Goal: Information Seeking & Learning: Learn about a topic

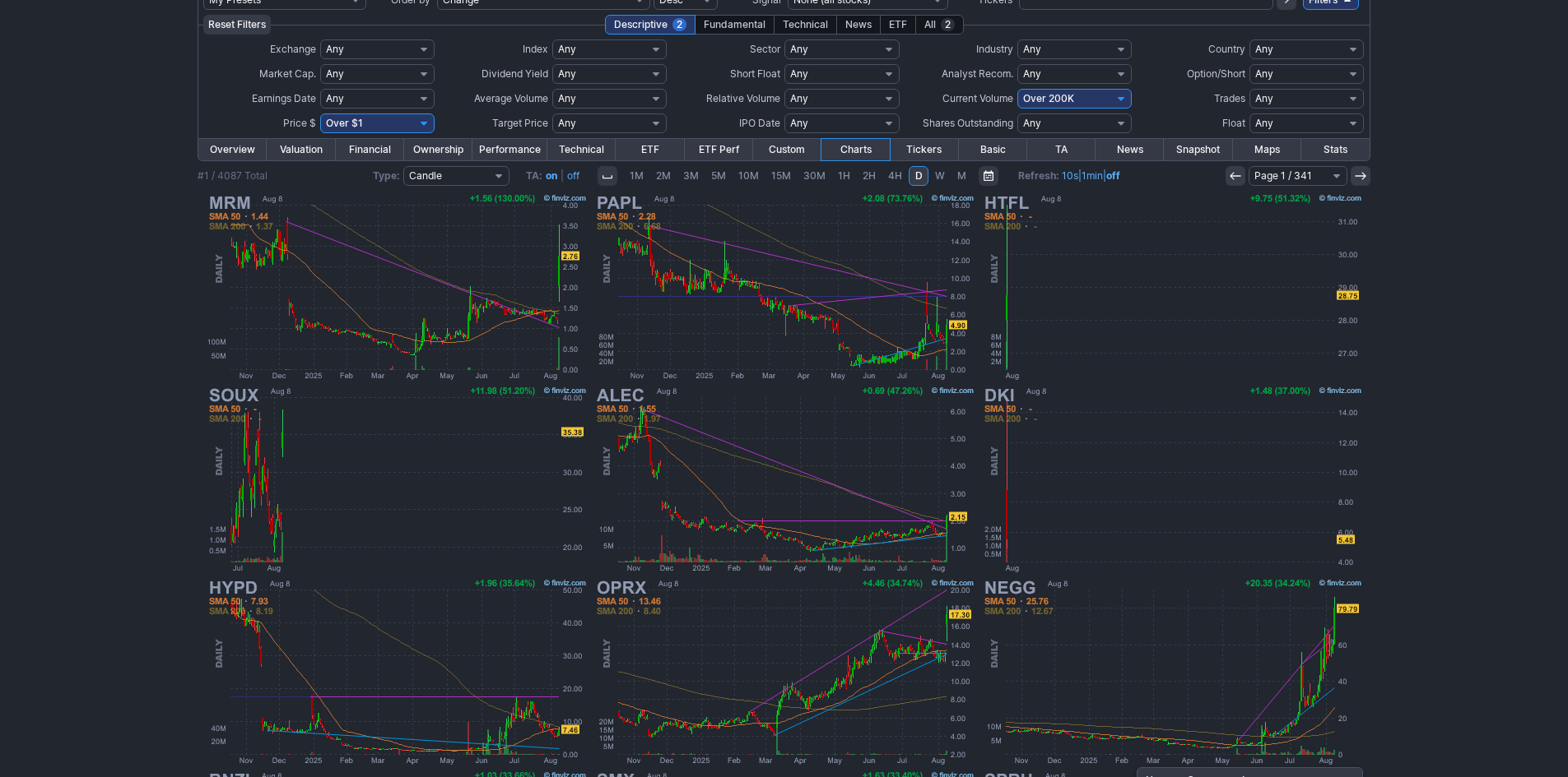
scroll to position [82, 0]
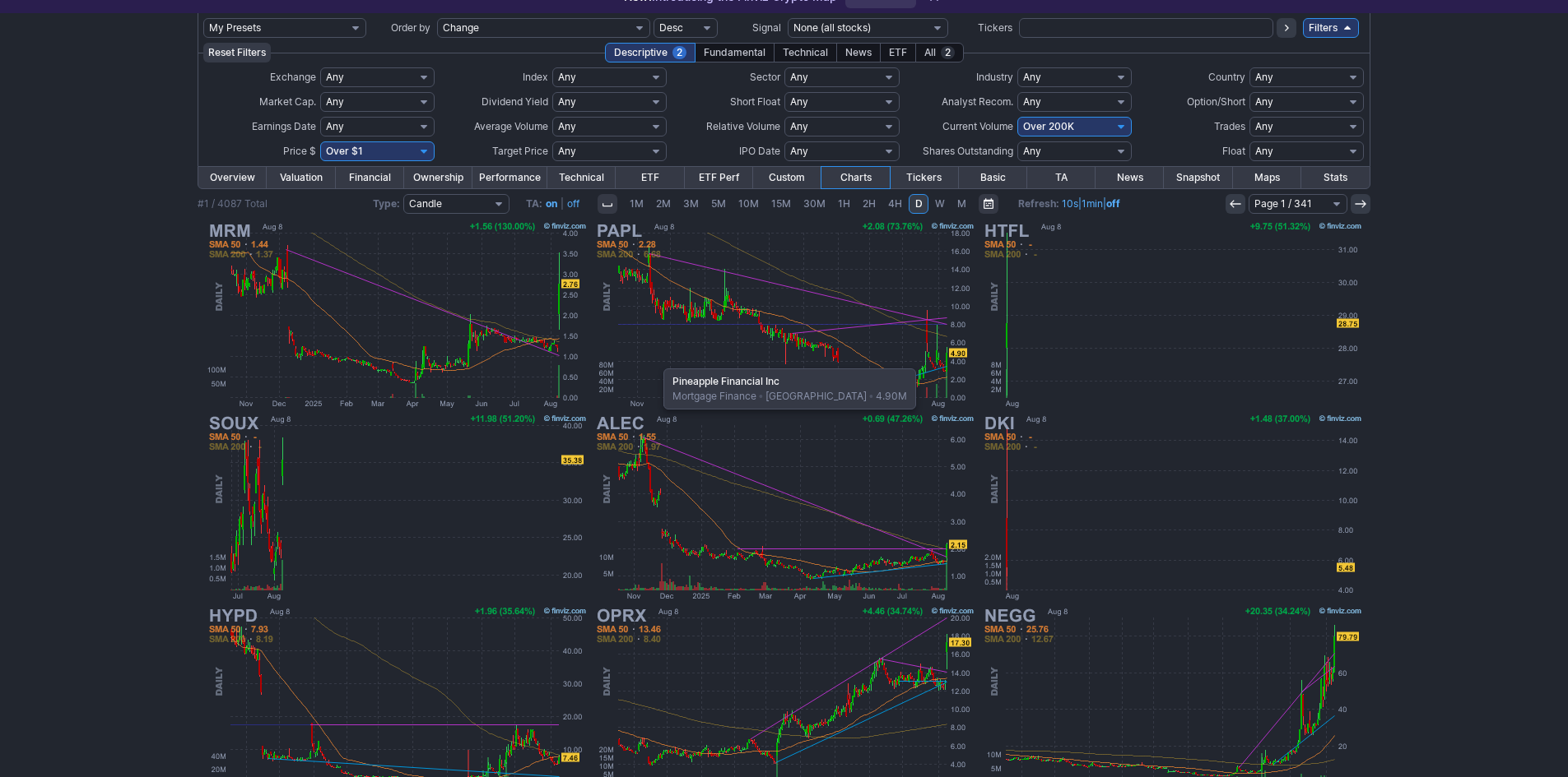
click at [655, 360] on img at bounding box center [784, 315] width 385 height 192
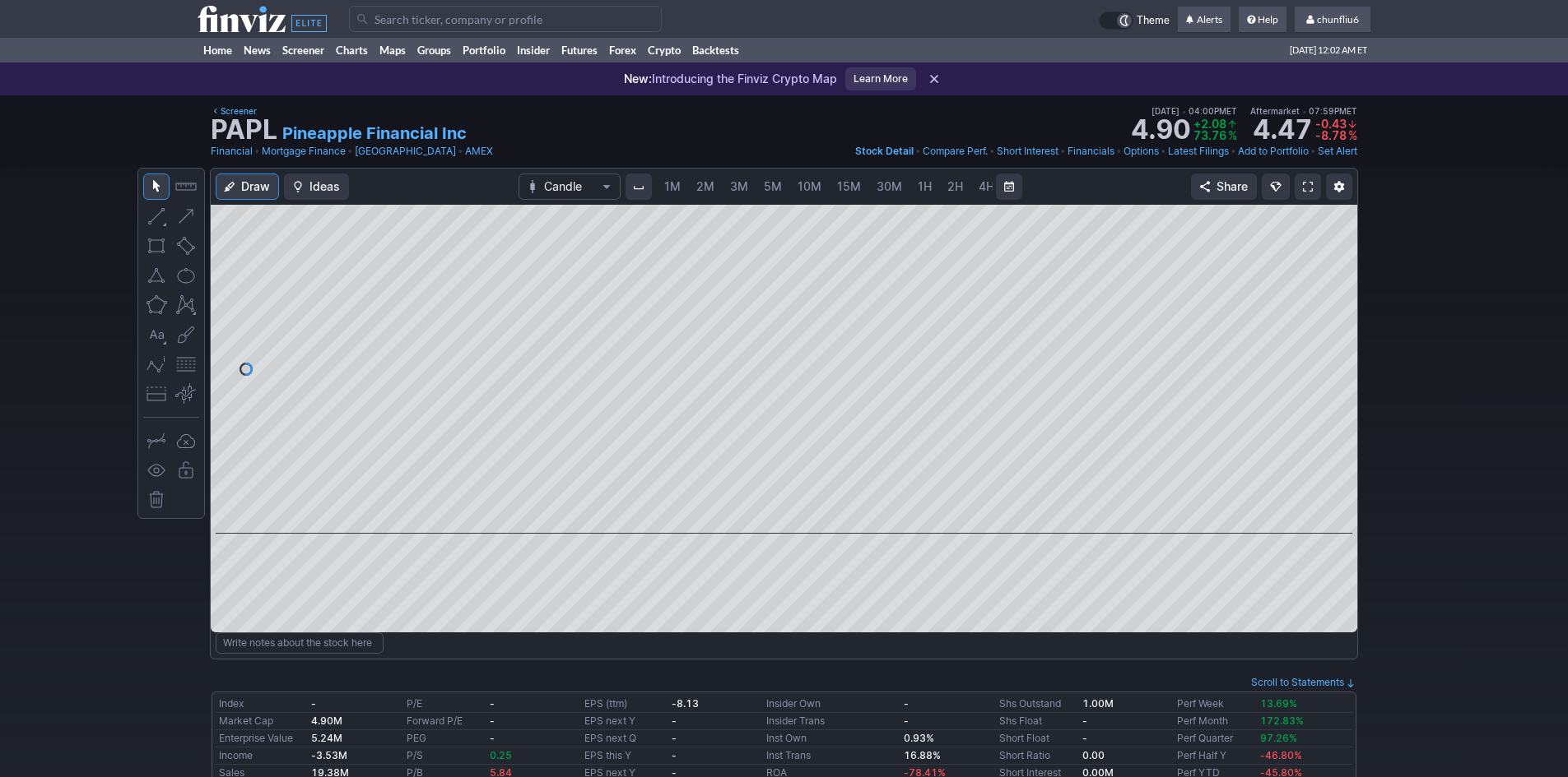
scroll to position [0, 89]
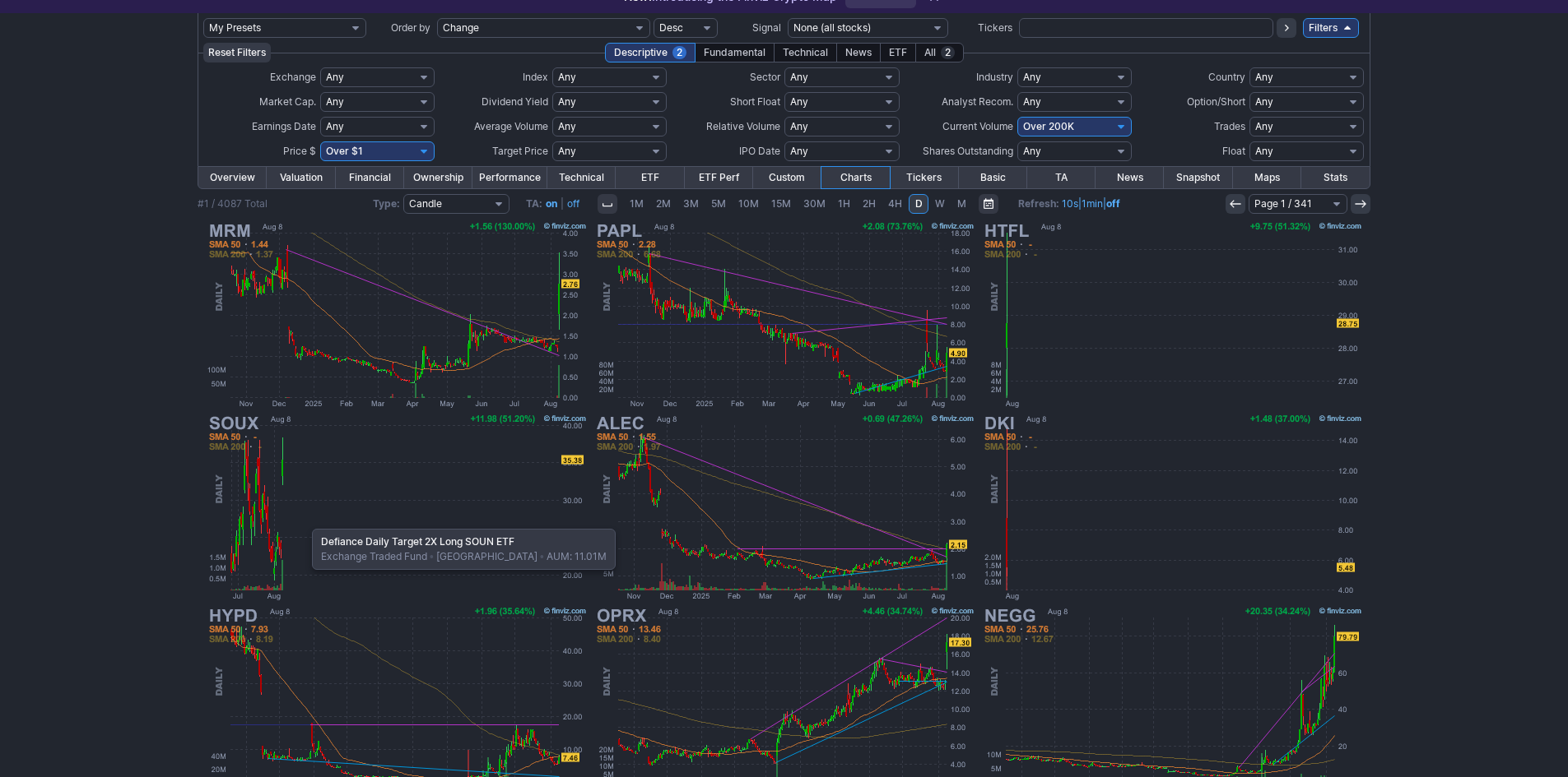
click at [304, 521] on img at bounding box center [397, 508] width 385 height 192
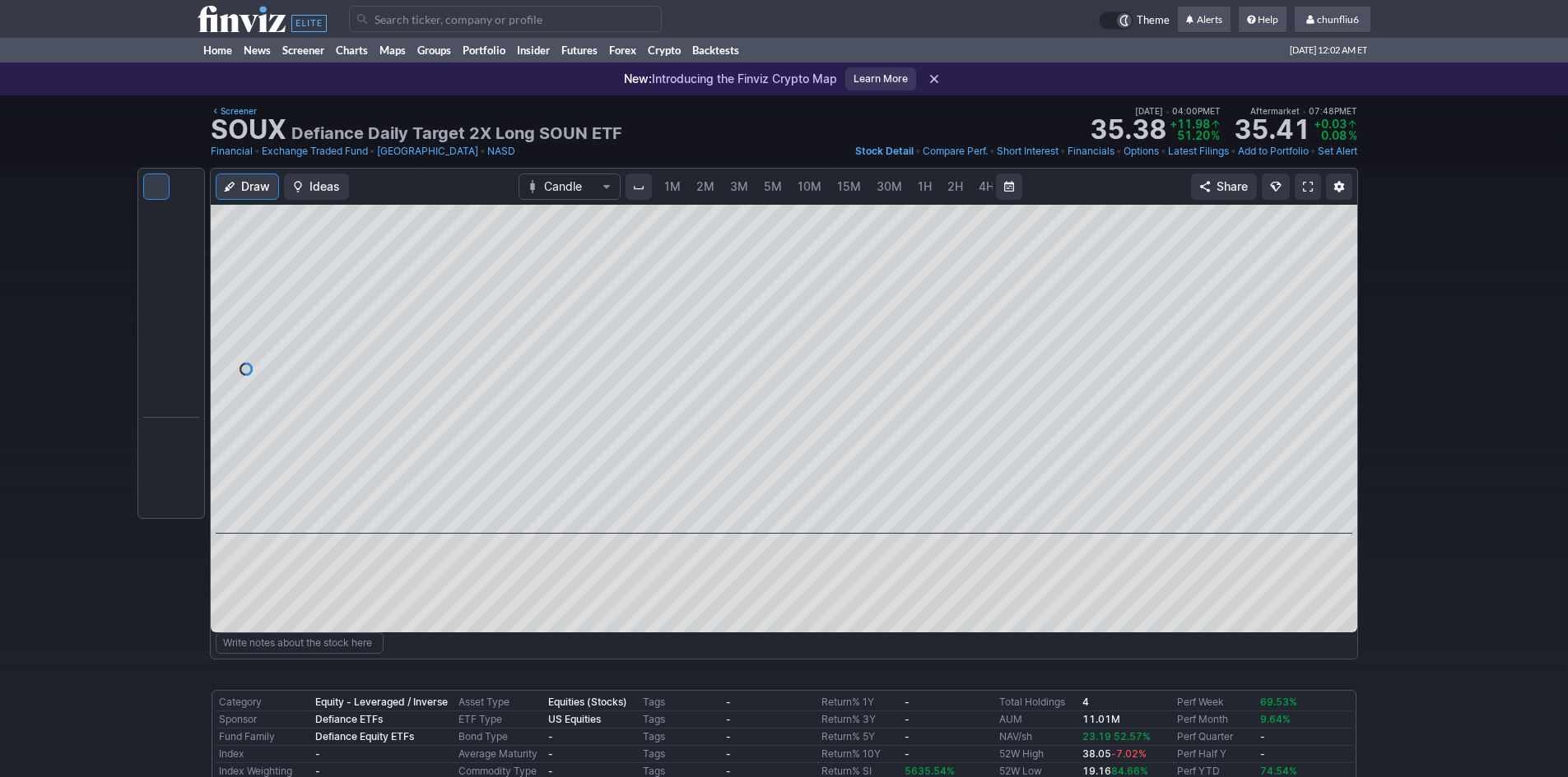
scroll to position [0, 89]
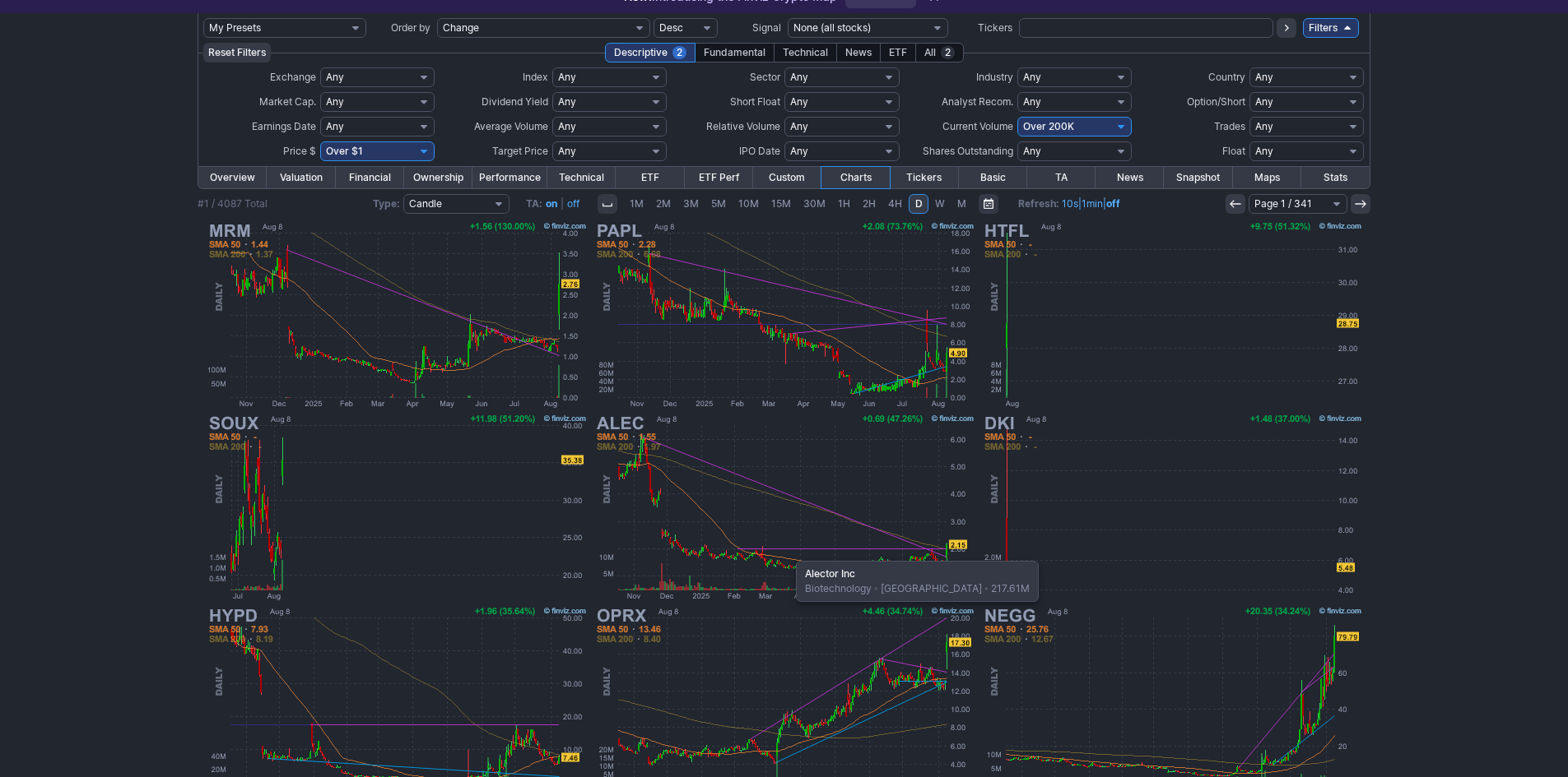
click at [788, 553] on img at bounding box center [784, 508] width 385 height 192
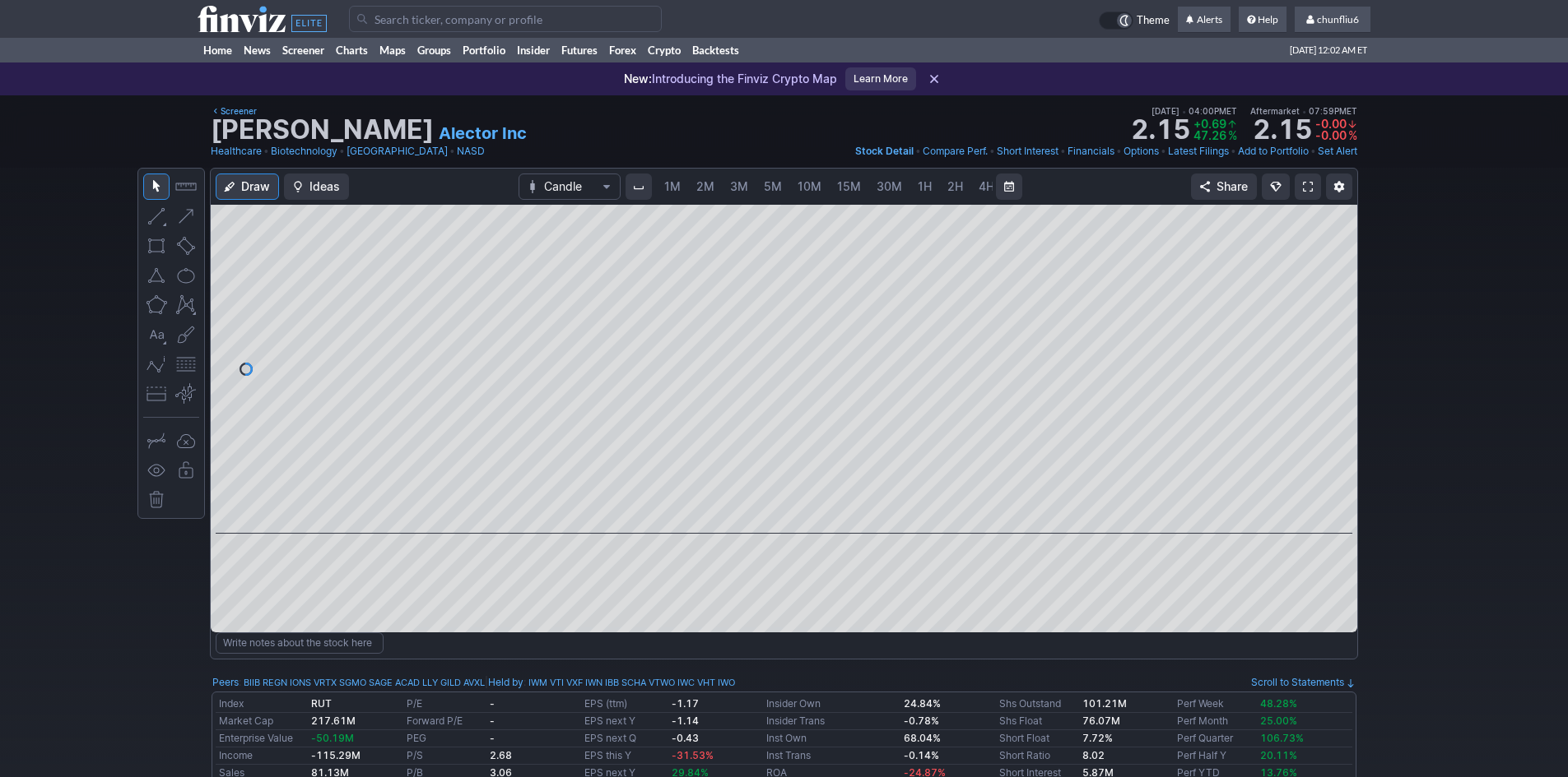
scroll to position [0, 89]
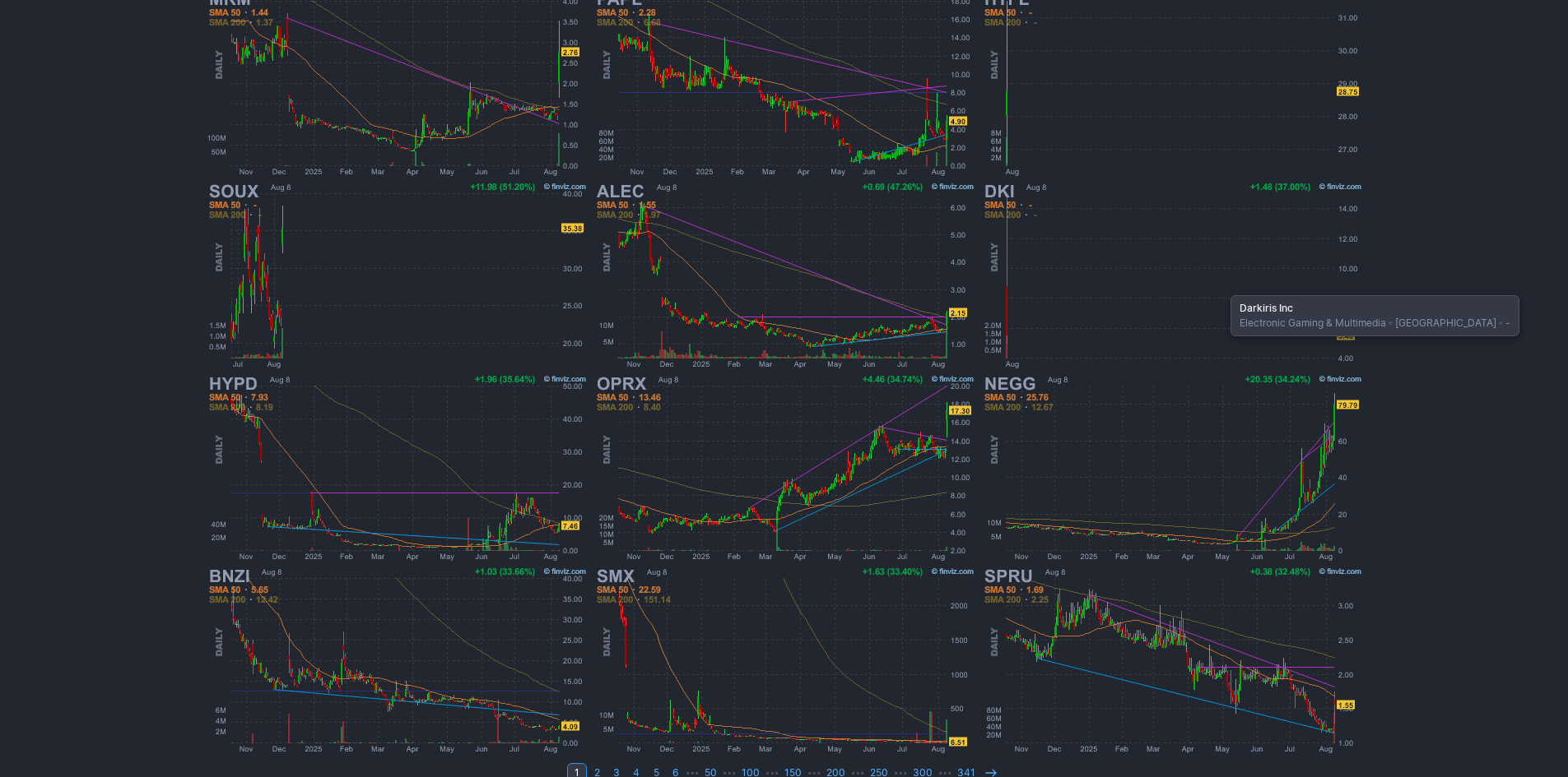
scroll to position [329, 0]
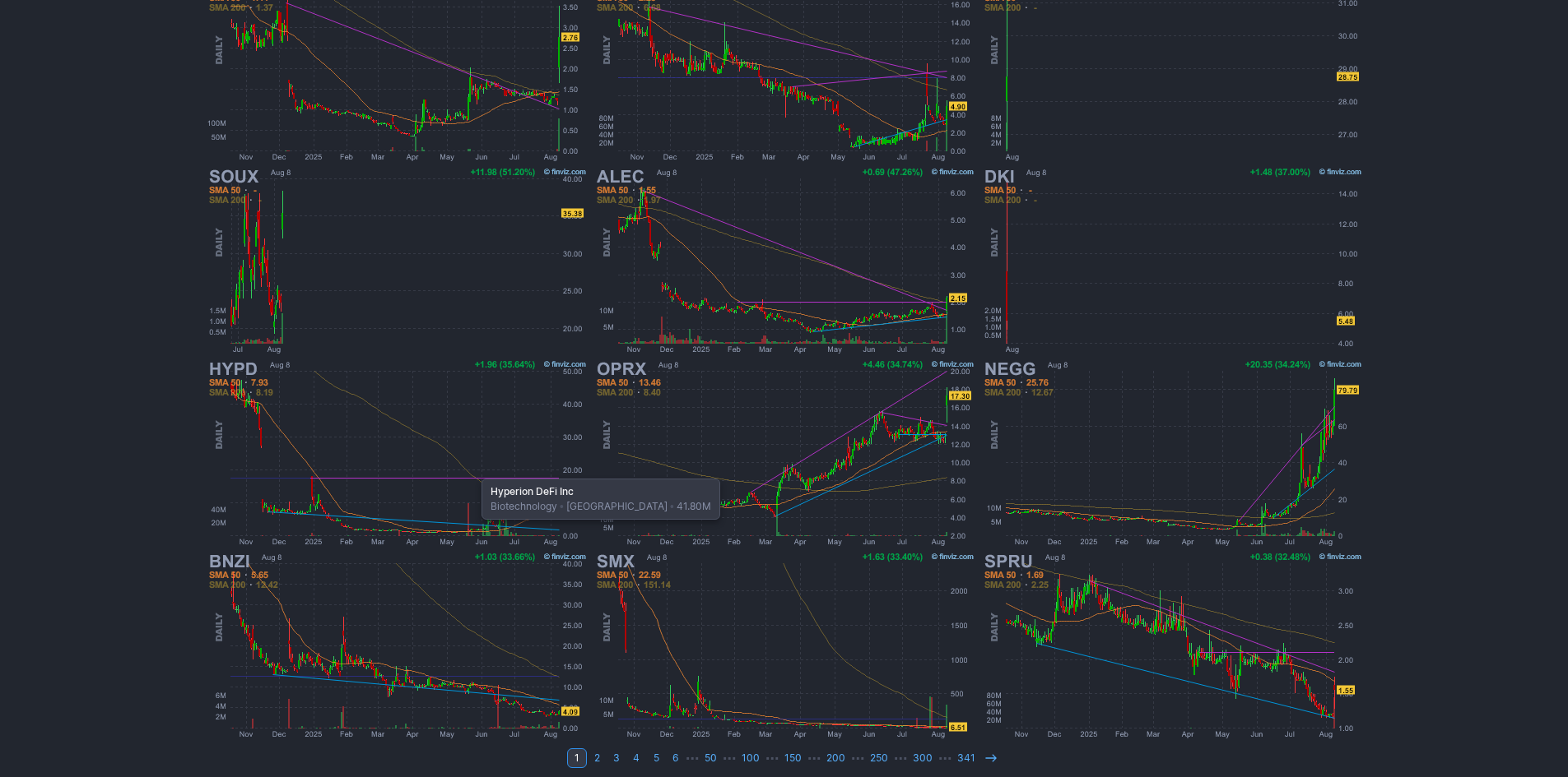
click at [473, 471] on img at bounding box center [397, 453] width 385 height 192
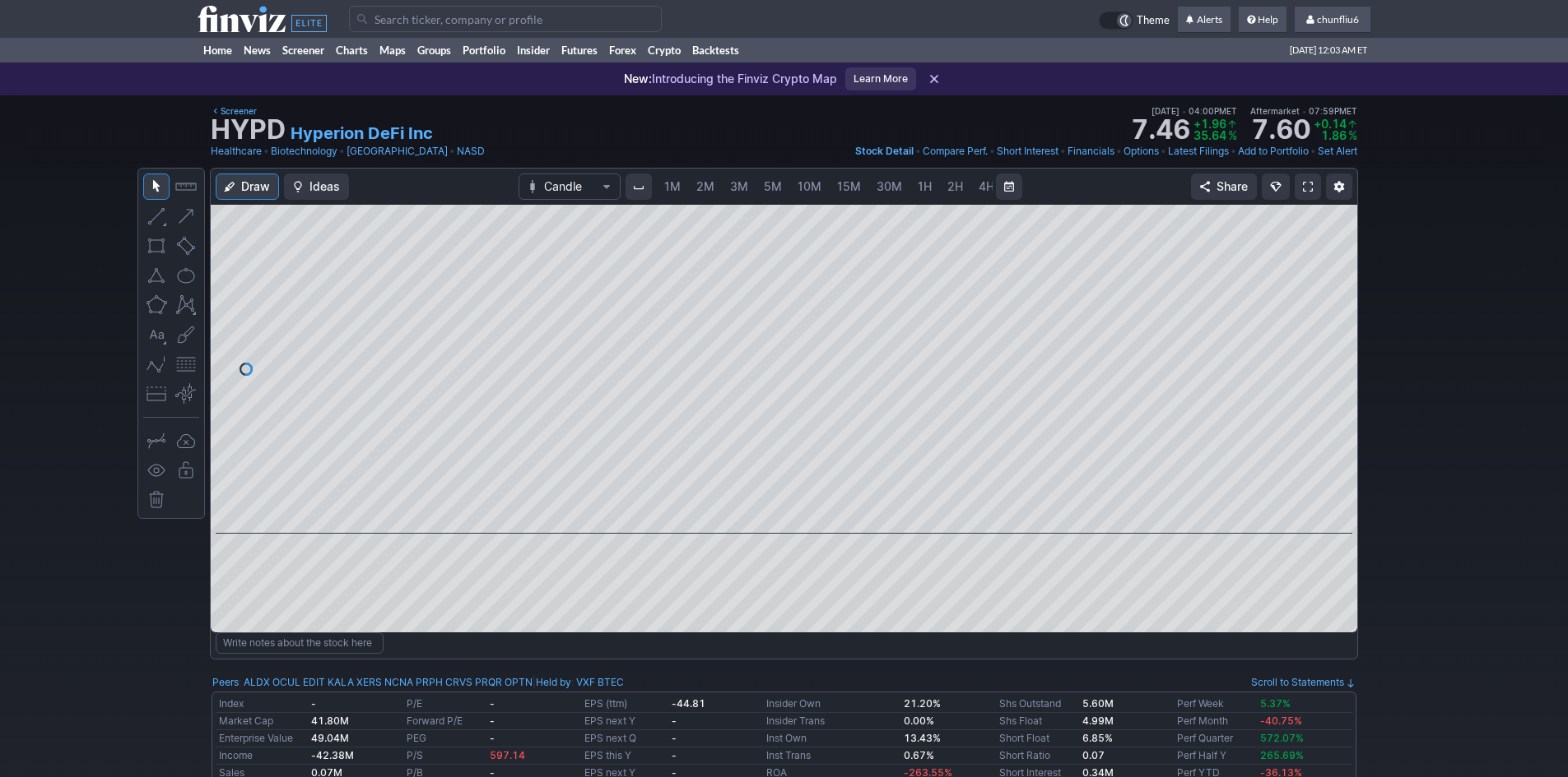
scroll to position [0, 89]
click at [679, 183] on span "5M" at bounding box center [684, 186] width 18 height 14
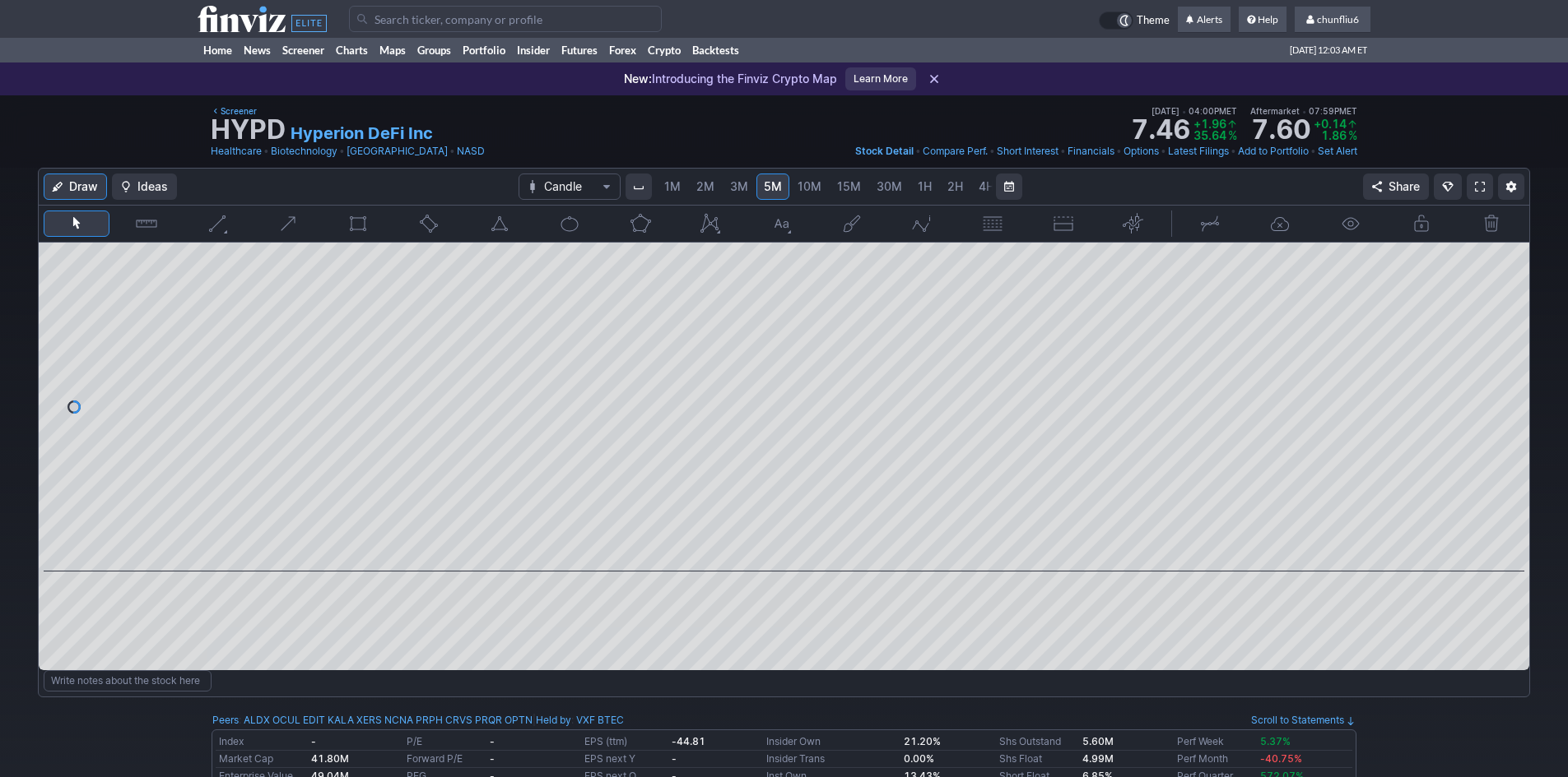
click at [673, 186] on span "1M" at bounding box center [672, 186] width 17 height 14
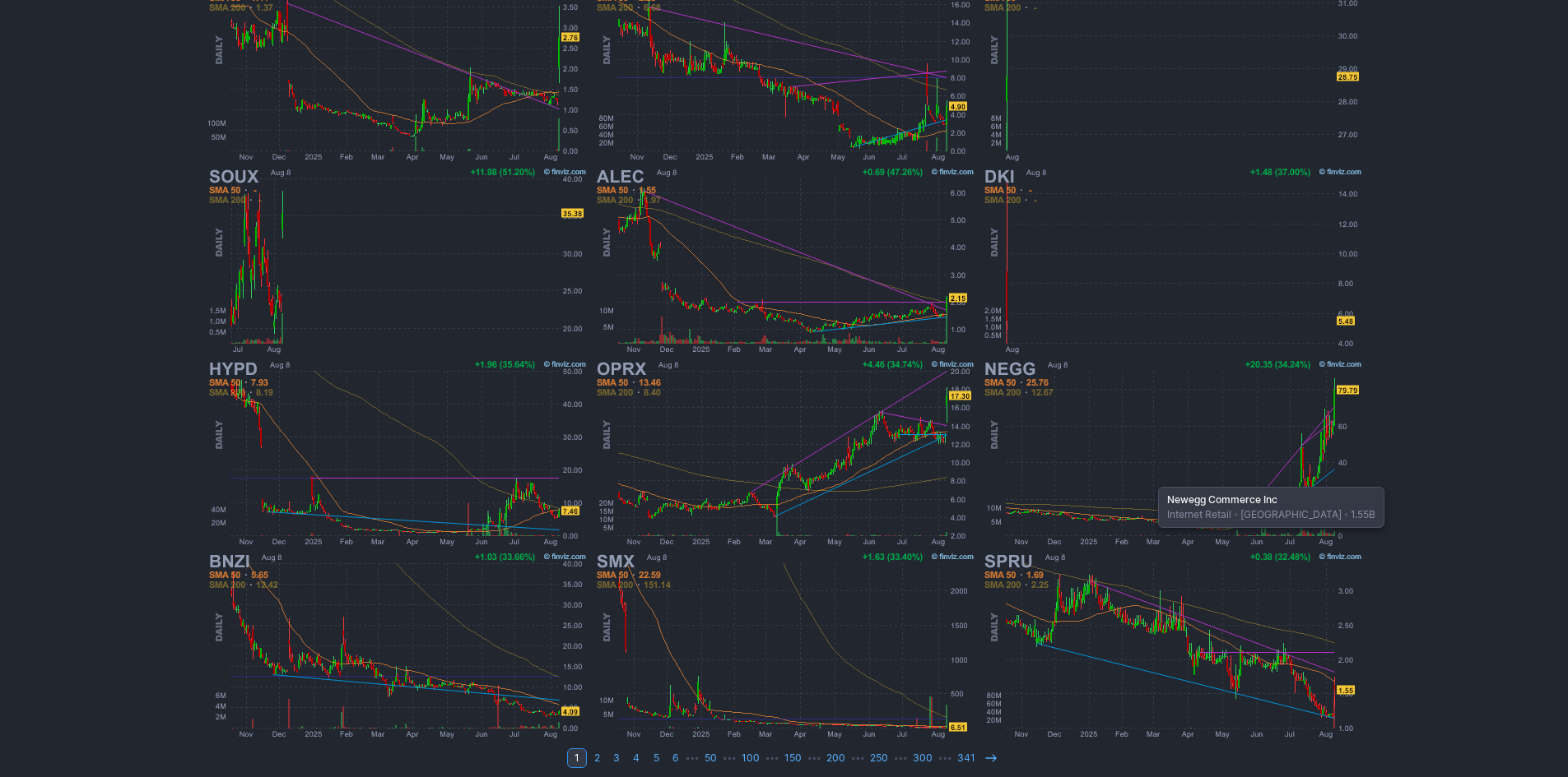
click at [1150, 479] on img at bounding box center [1172, 453] width 385 height 192
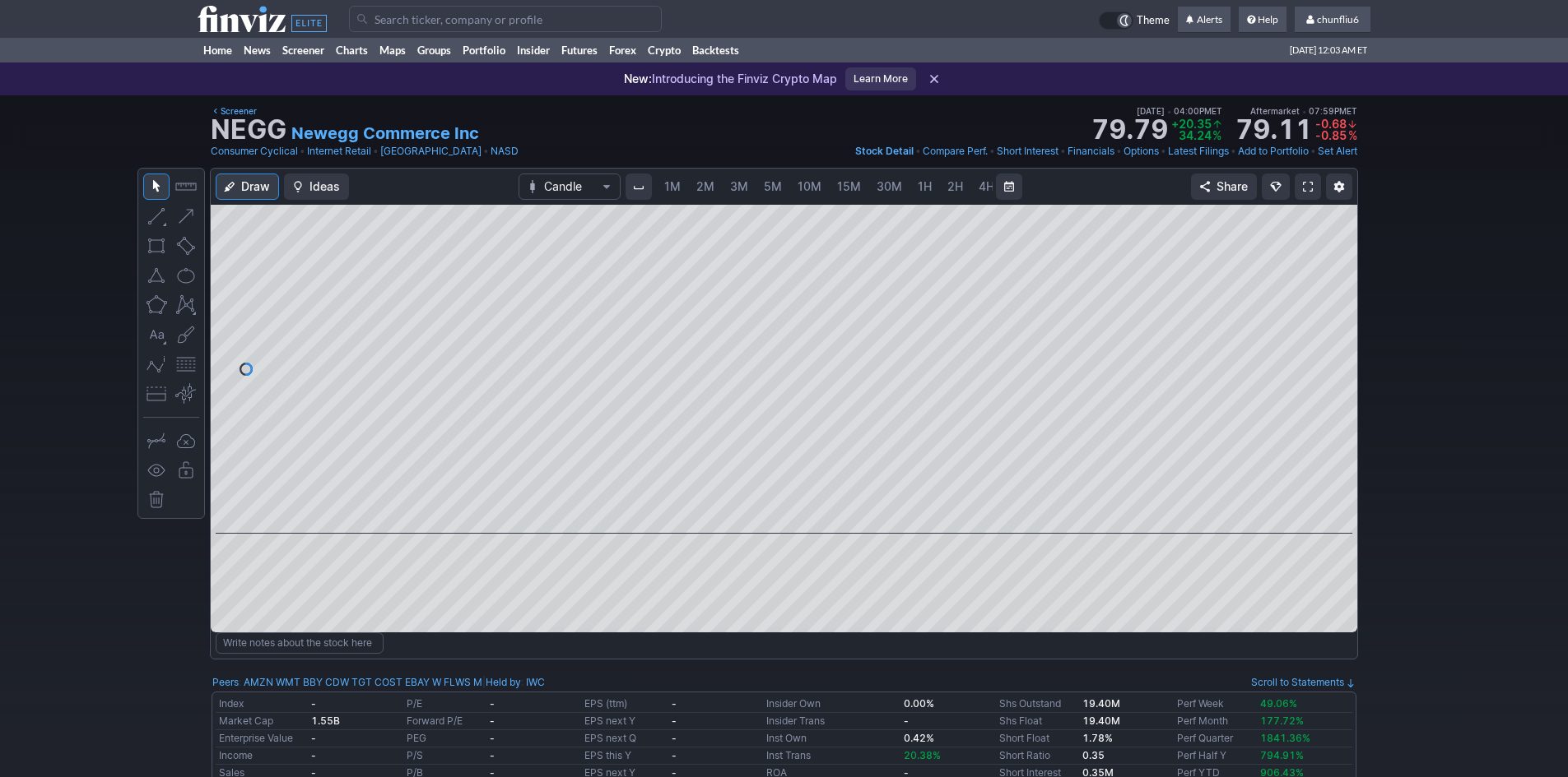
scroll to position [0, 89]
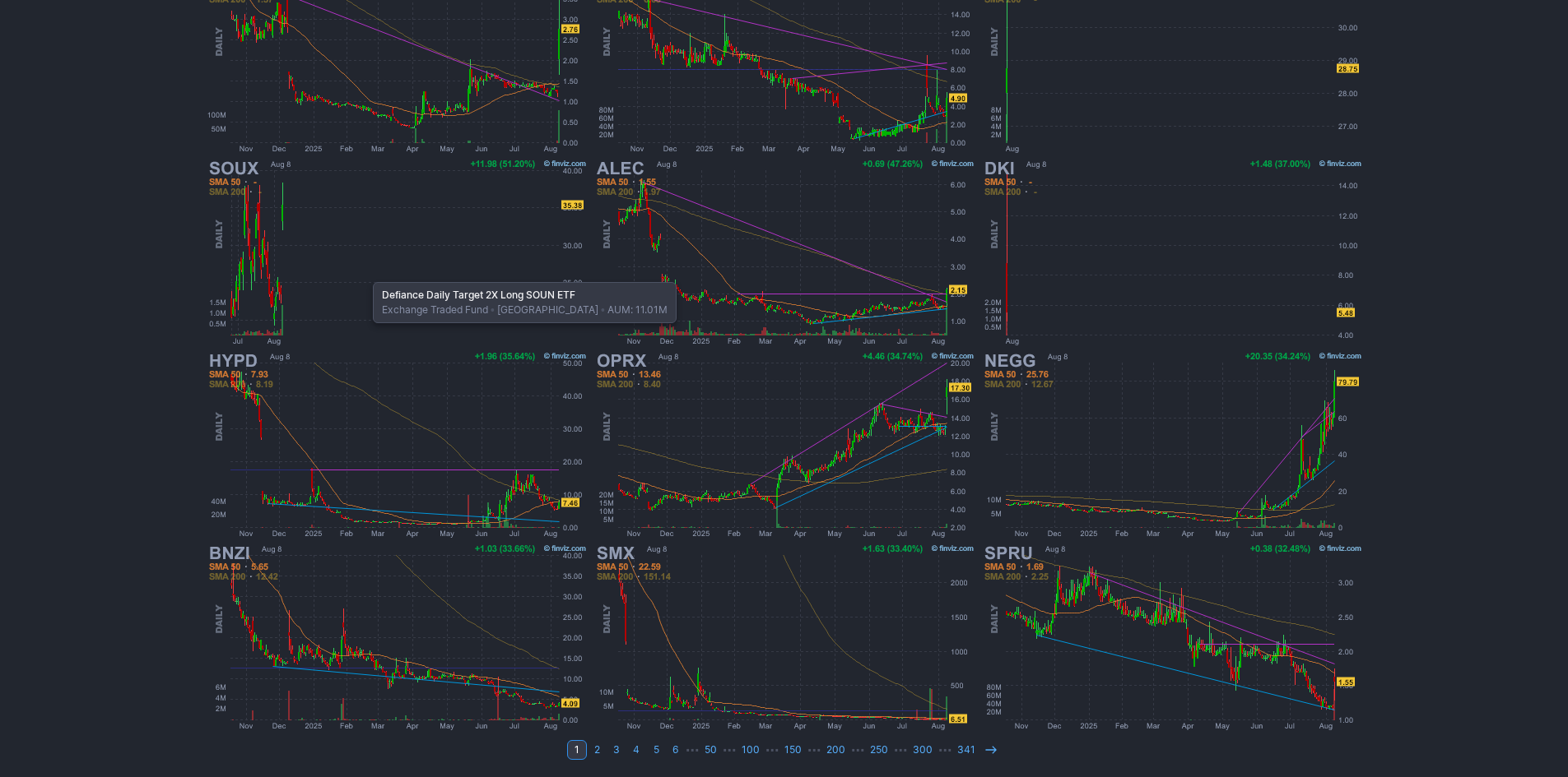
scroll to position [338, 0]
click at [985, 755] on icon at bounding box center [990, 749] width 13 height 13
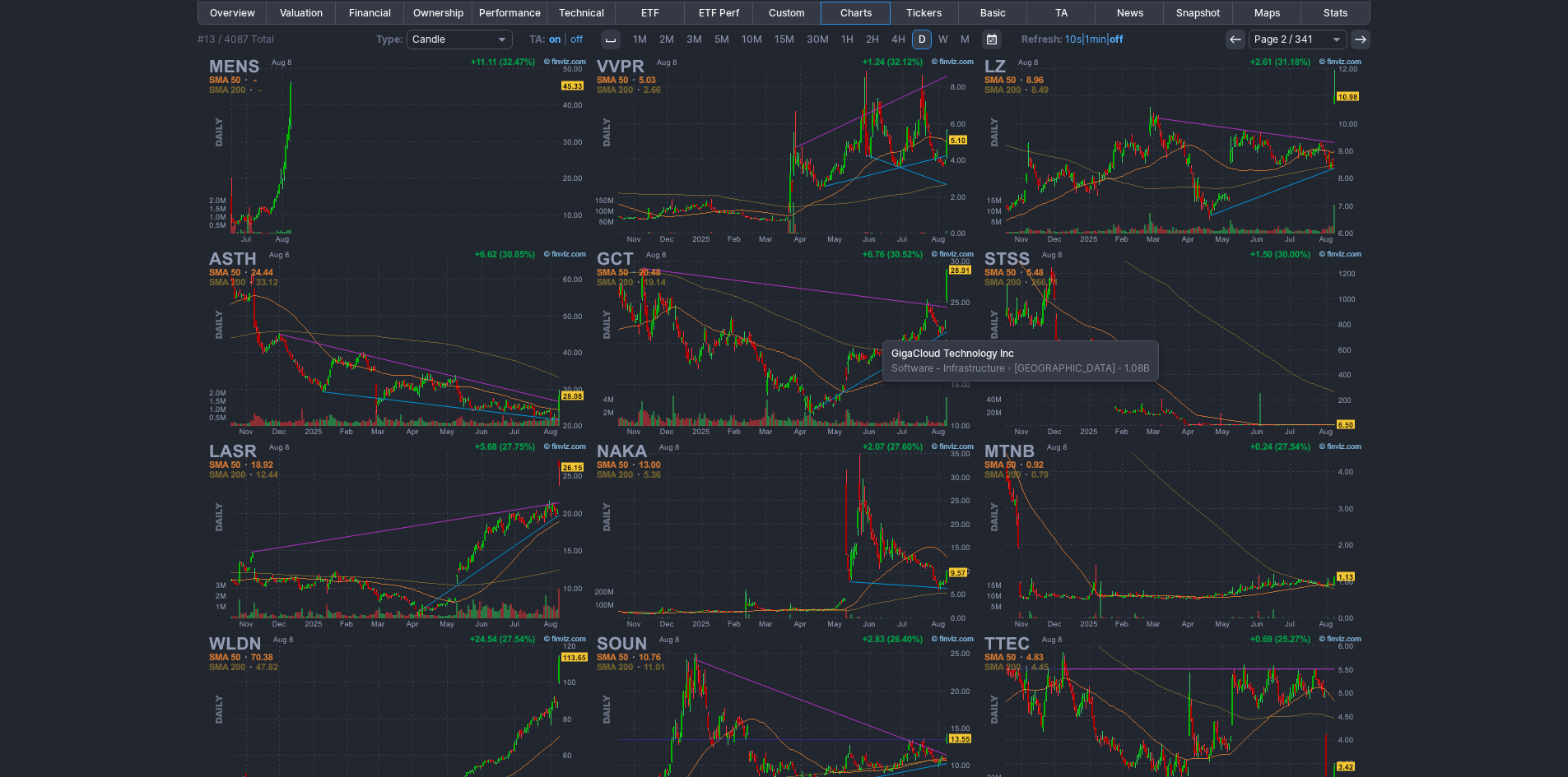
scroll to position [338, 0]
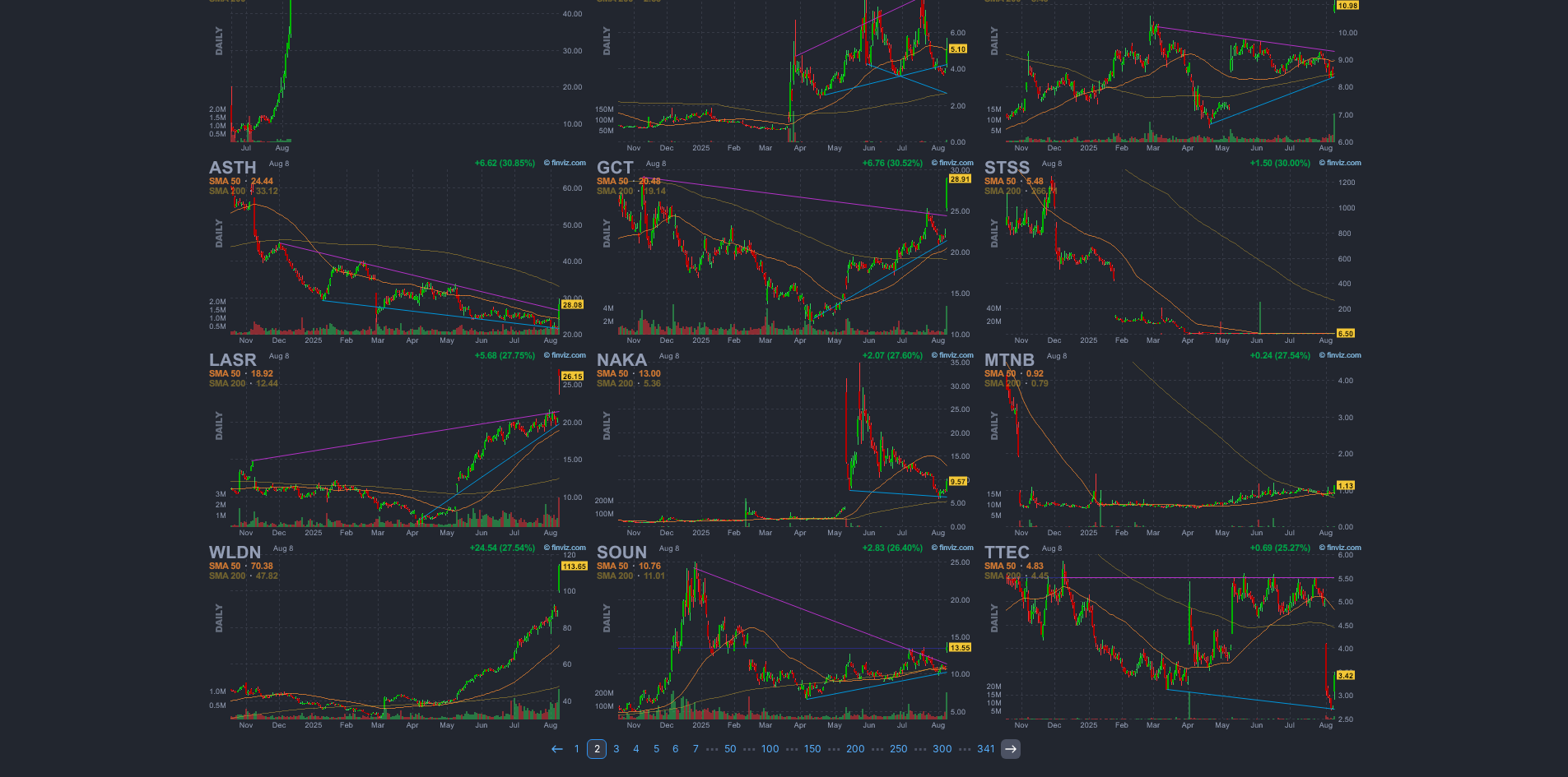
click at [1009, 741] on link at bounding box center [1011, 750] width 19 height 19
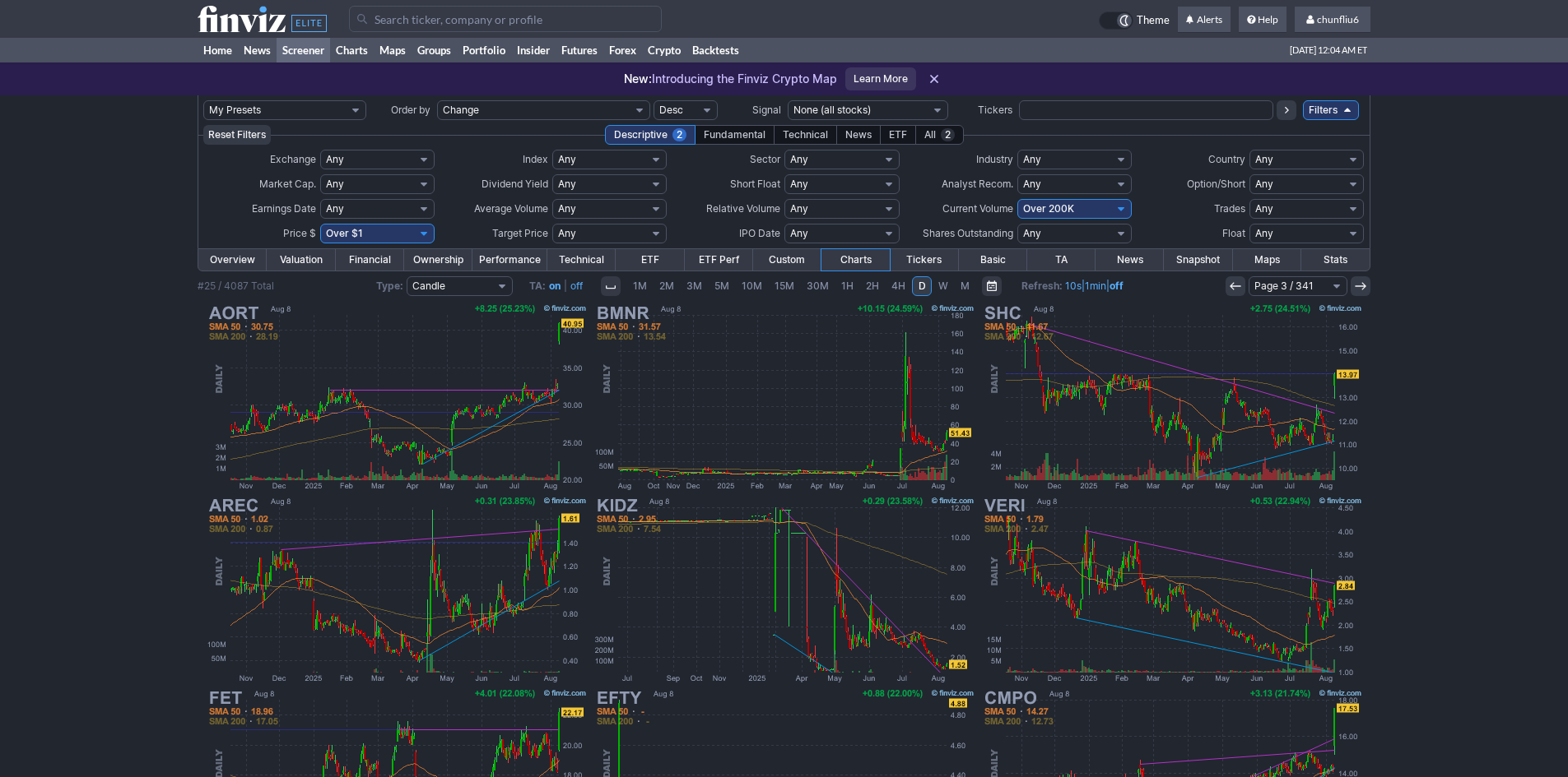
click at [416, 233] on select "Any Under $1 Under $2 Under $3 Under $4 Under $5 Under $7 Under $10 Under $15 U…" at bounding box center [377, 233] width 115 height 19
select select "o10"
click at [320, 223] on select "Any Under $1 Under $2 Under $3 Under $4 Under $5 Under $7 Under $10 Under $15 U…" at bounding box center [377, 233] width 115 height 19
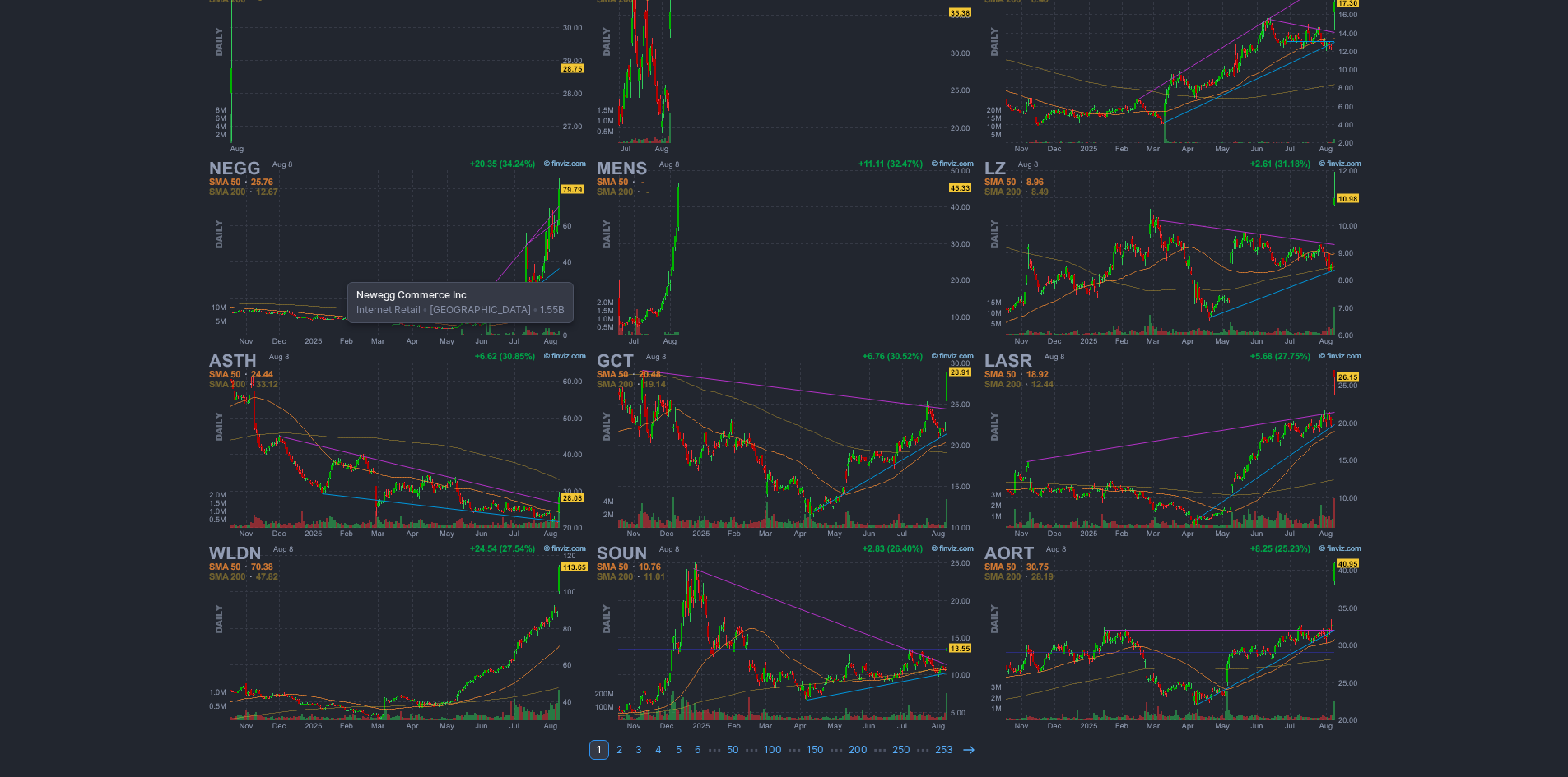
scroll to position [338, 0]
click at [962, 749] on icon at bounding box center [968, 749] width 13 height 13
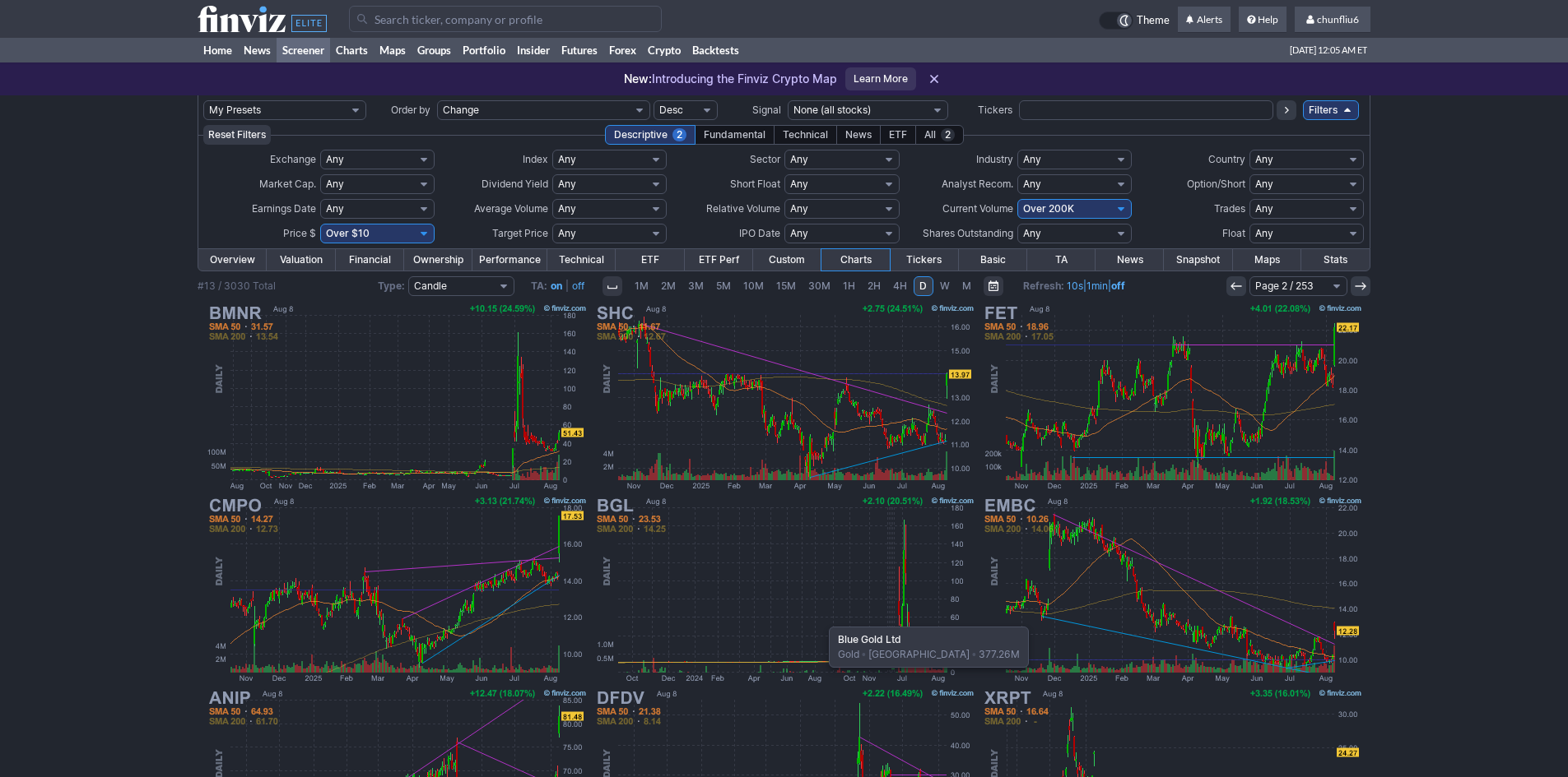
click at [821, 619] on img at bounding box center [784, 590] width 385 height 192
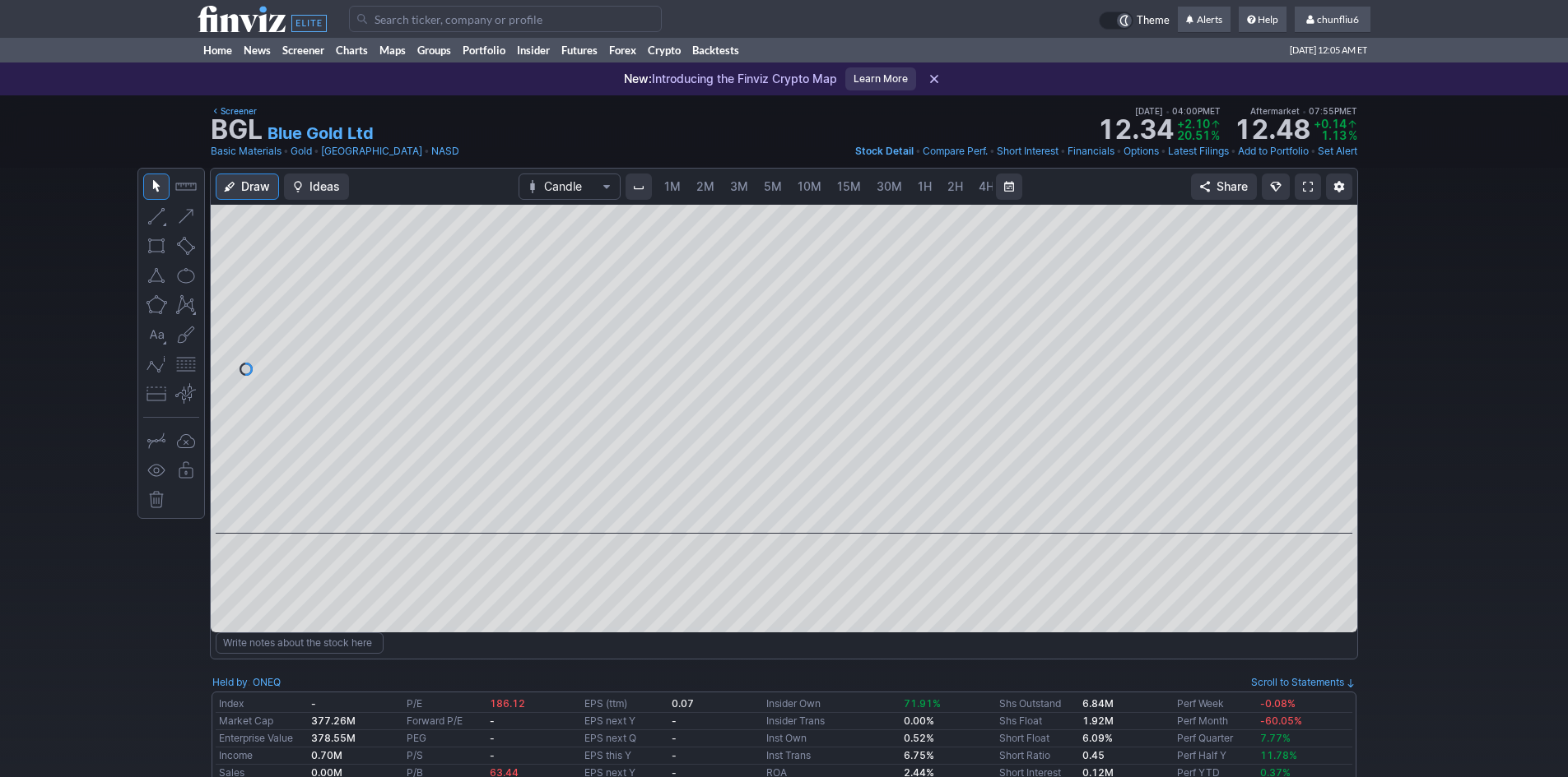
scroll to position [0, 89]
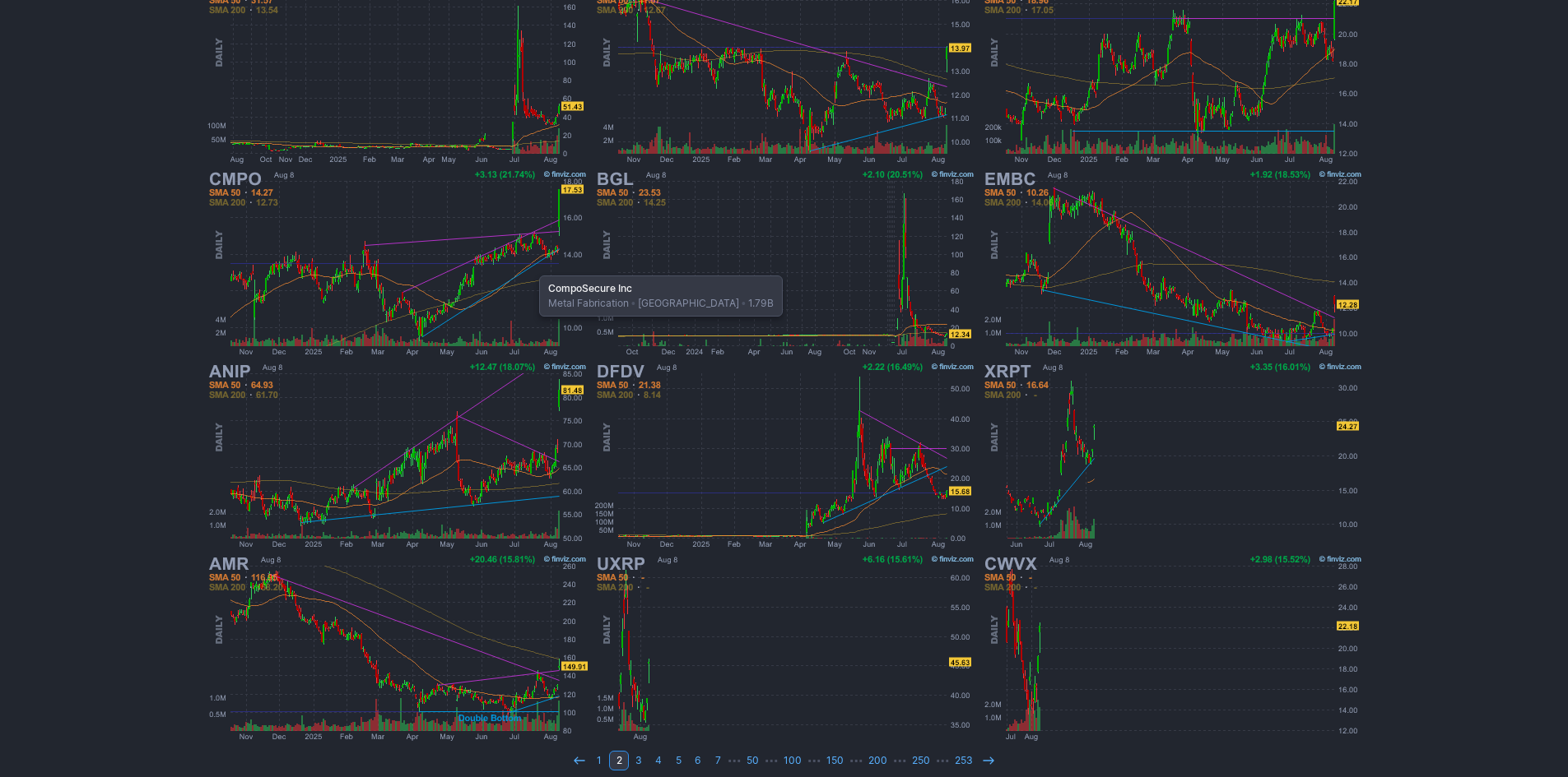
scroll to position [338, 0]
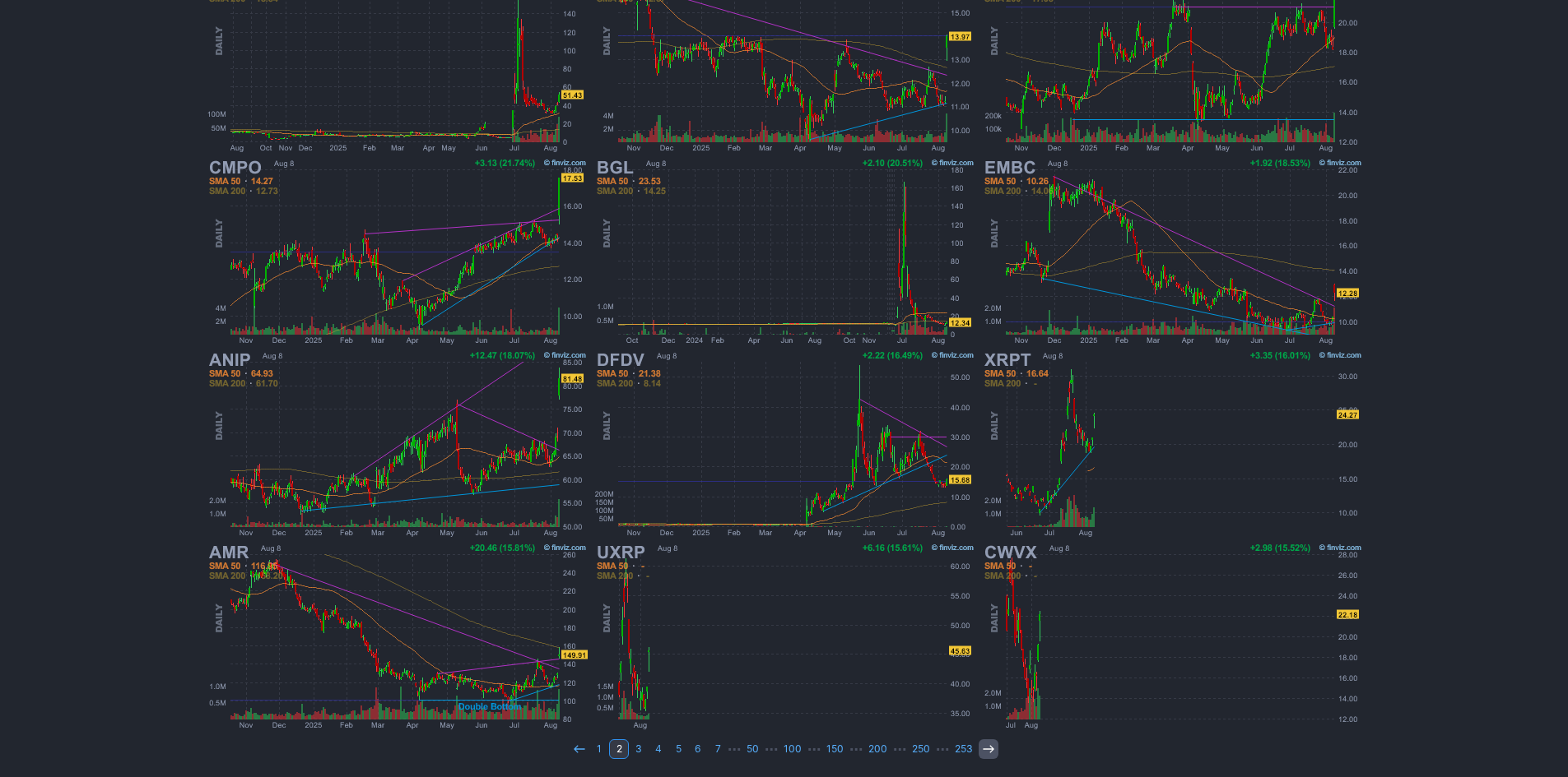
click at [986, 748] on icon at bounding box center [989, 749] width 13 height 13
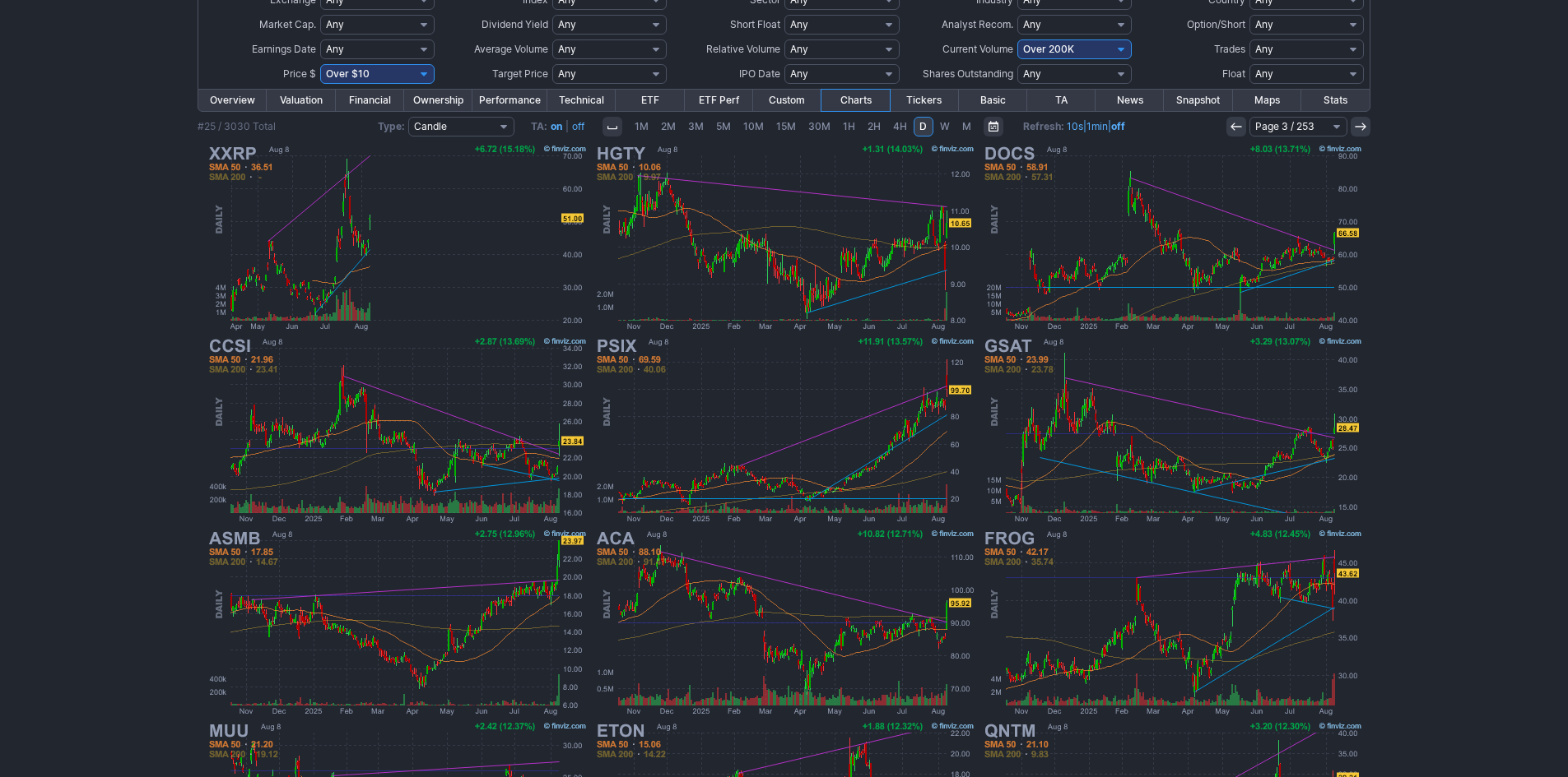
scroll to position [164, 0]
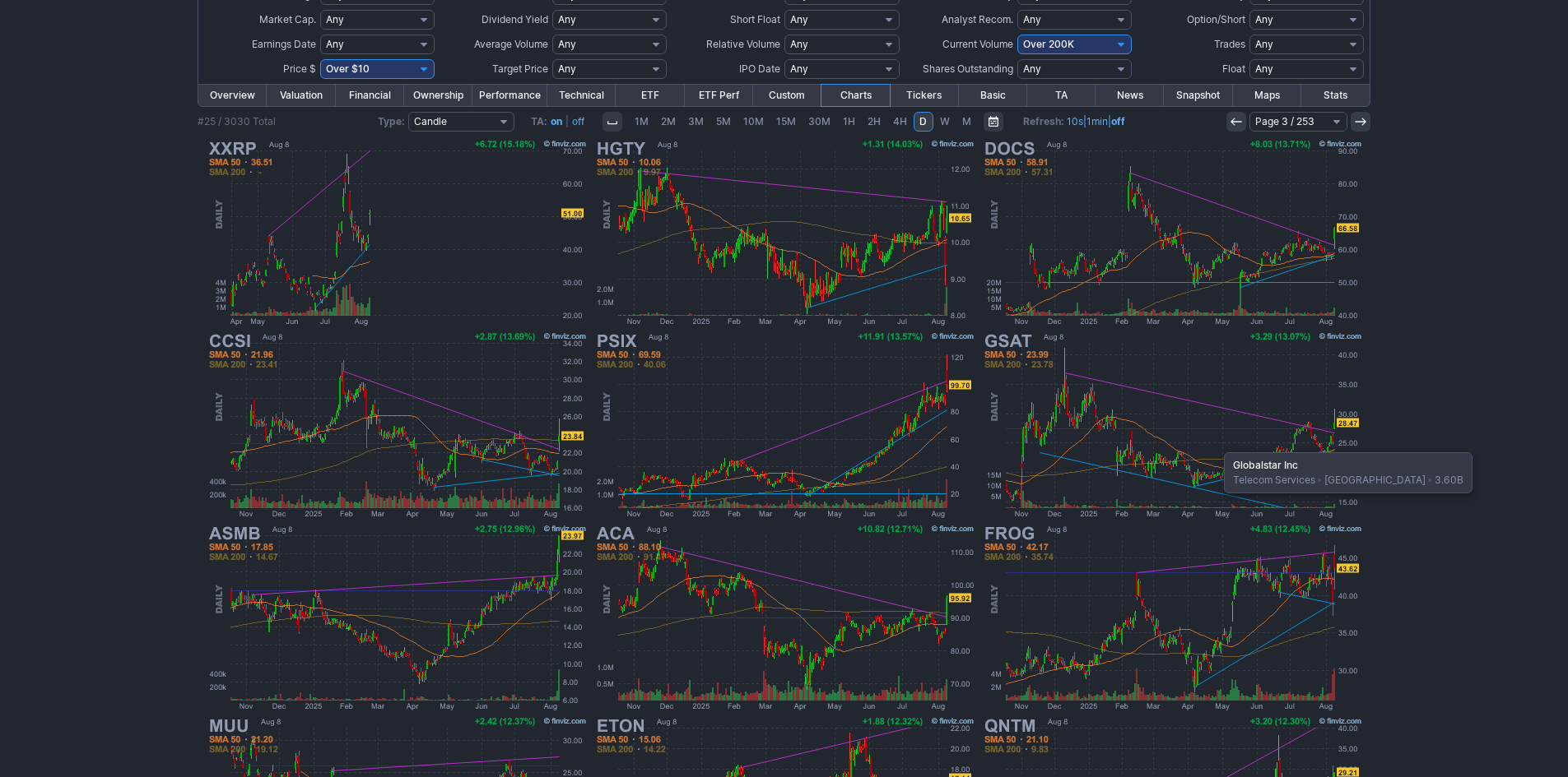
click at [1216, 444] on img at bounding box center [1172, 426] width 385 height 192
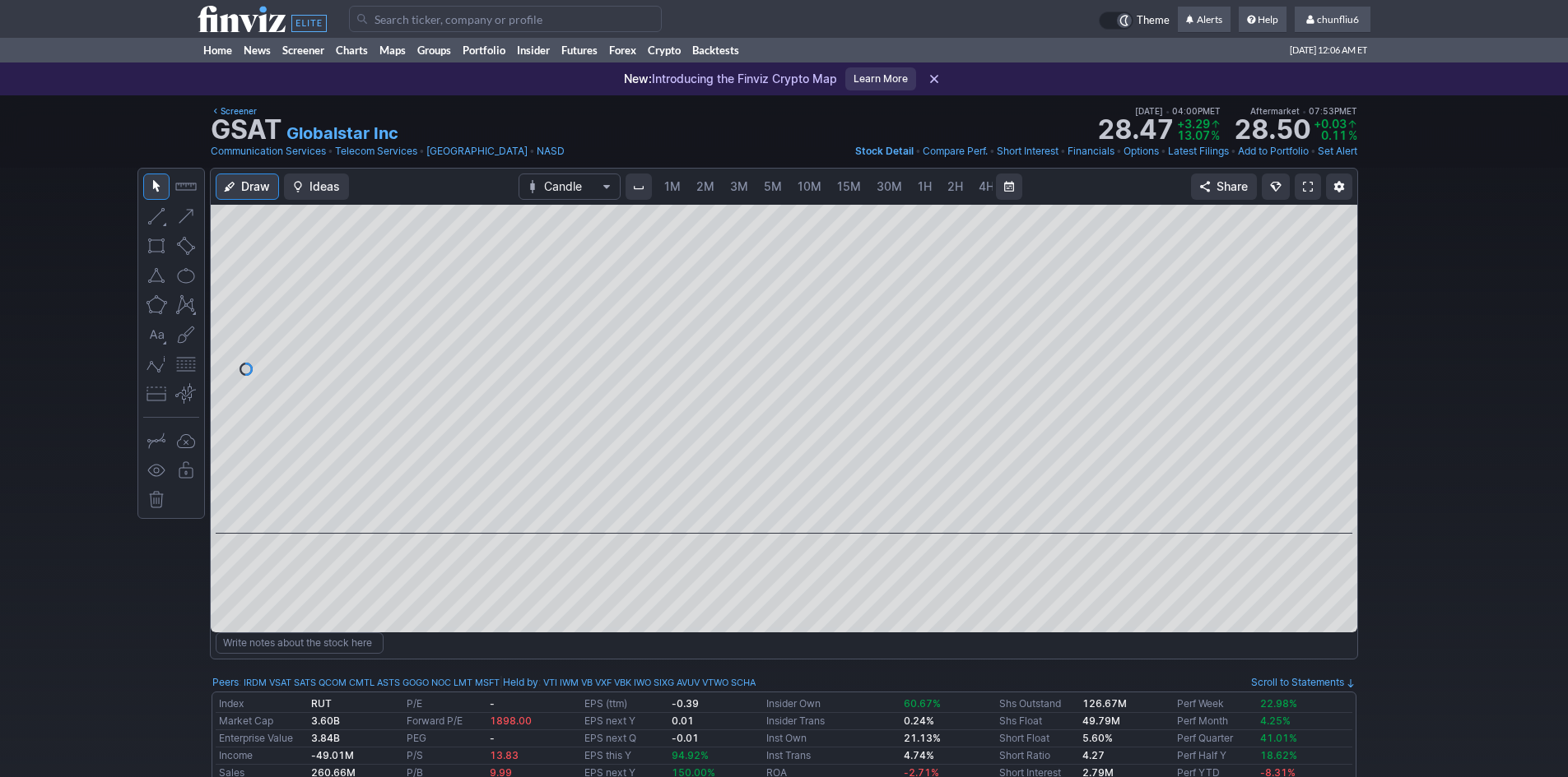
scroll to position [0, 89]
click at [675, 181] on span "5M" at bounding box center [684, 186] width 18 height 14
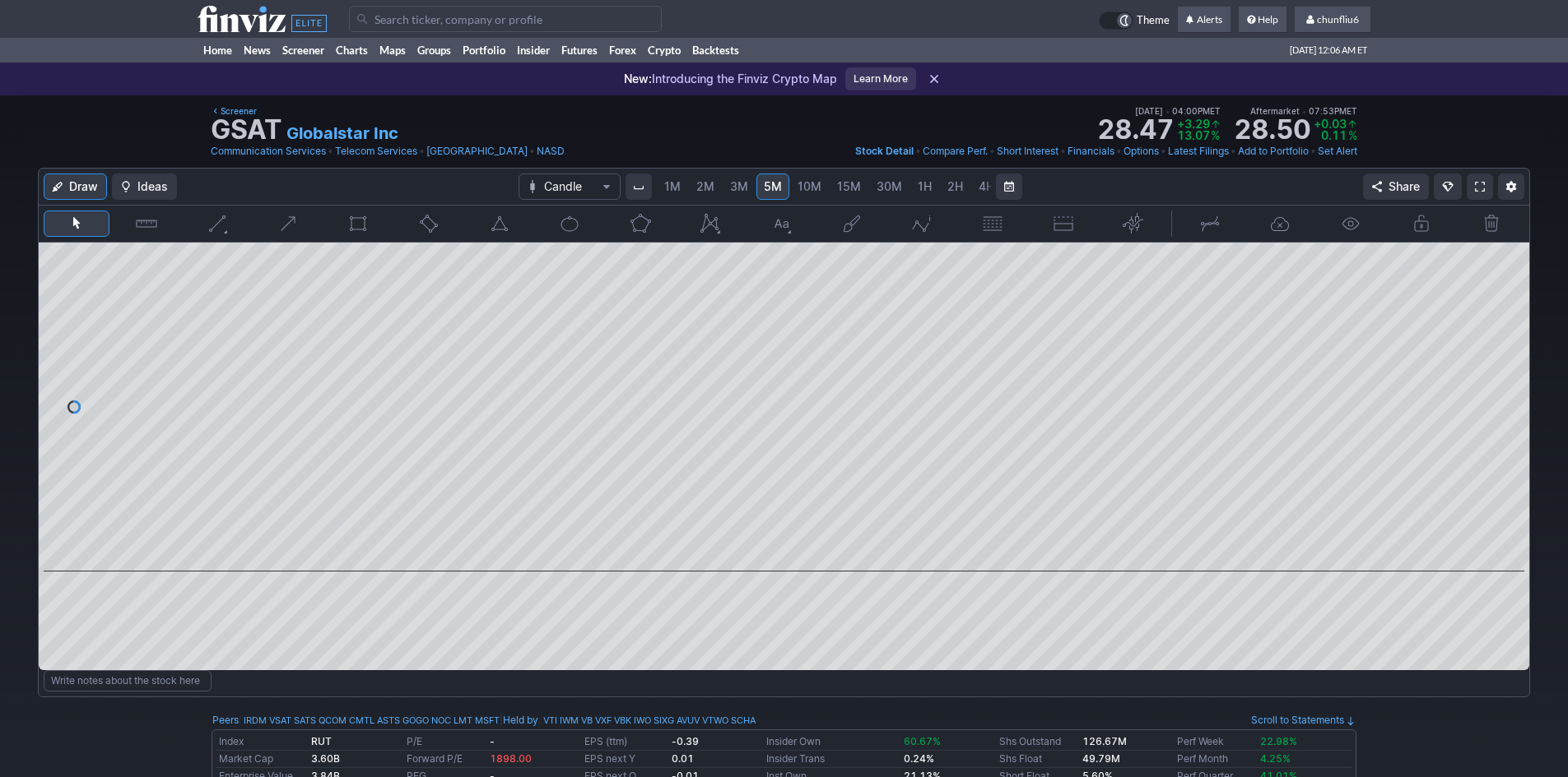
click at [701, 189] on span "2M" at bounding box center [705, 186] width 18 height 14
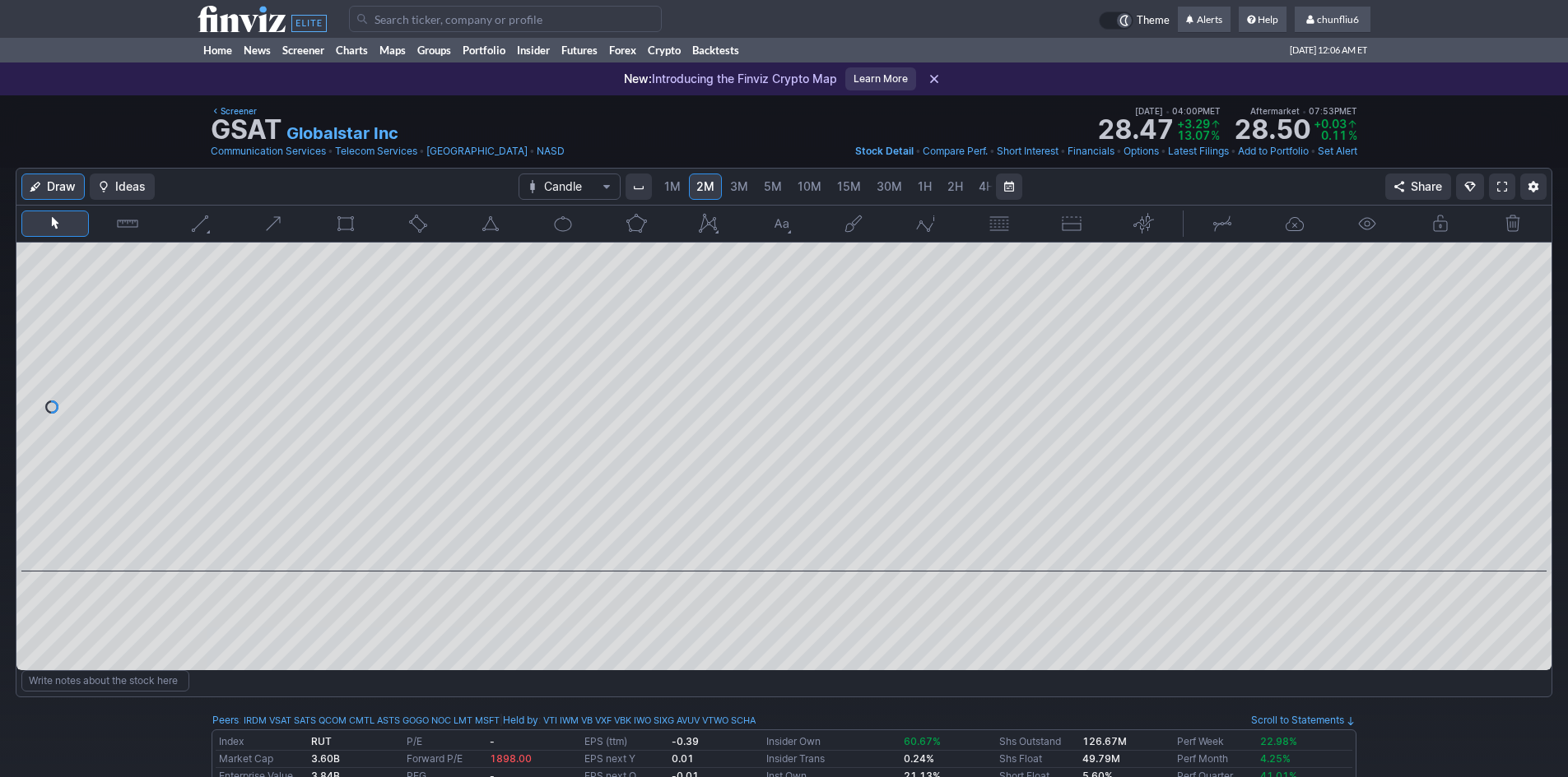
click at [677, 187] on span "1M" at bounding box center [672, 186] width 17 height 14
click at [803, 181] on span "10M" at bounding box center [809, 186] width 24 height 14
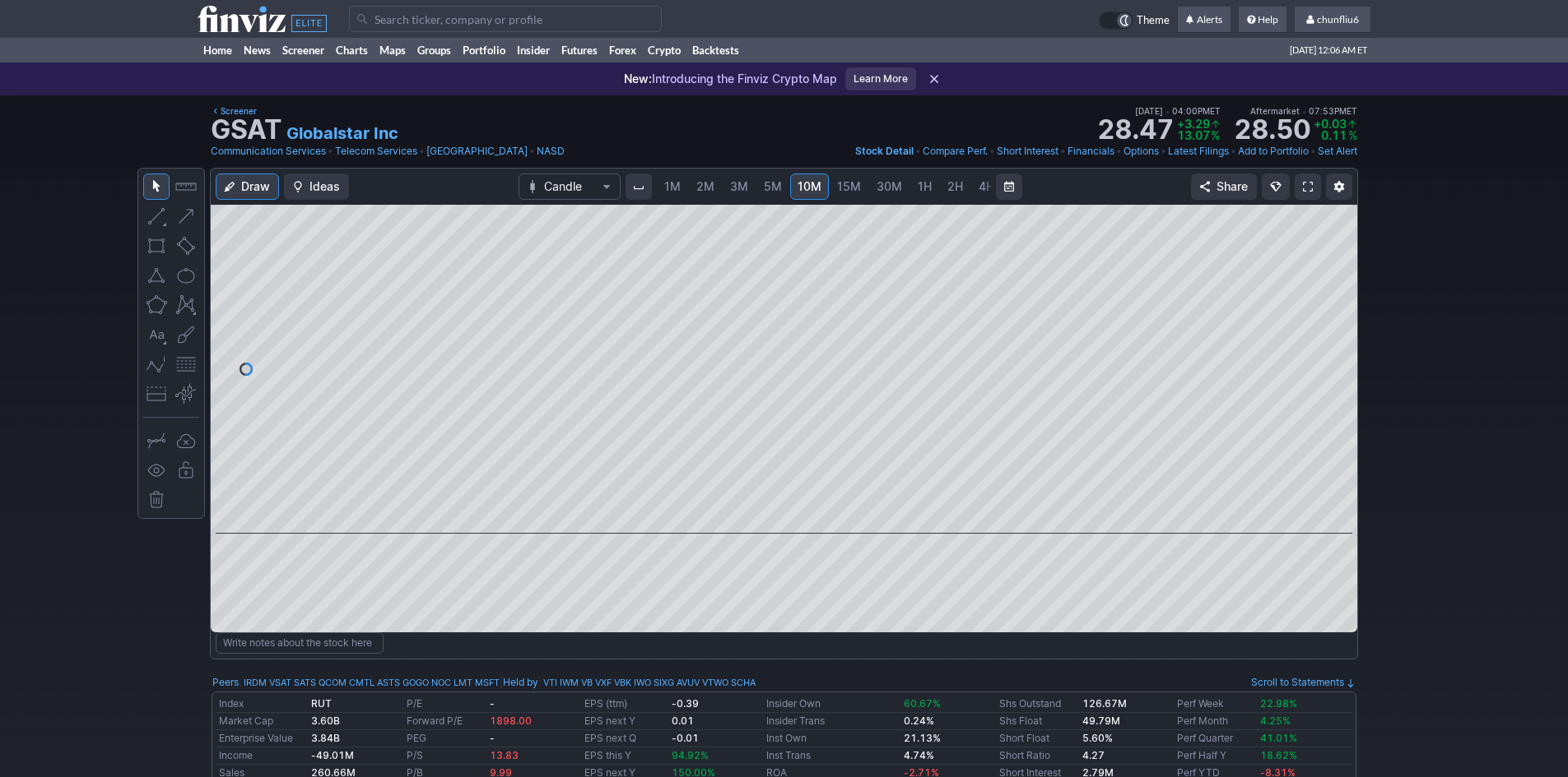
click at [764, 185] on span "5M" at bounding box center [773, 186] width 18 height 14
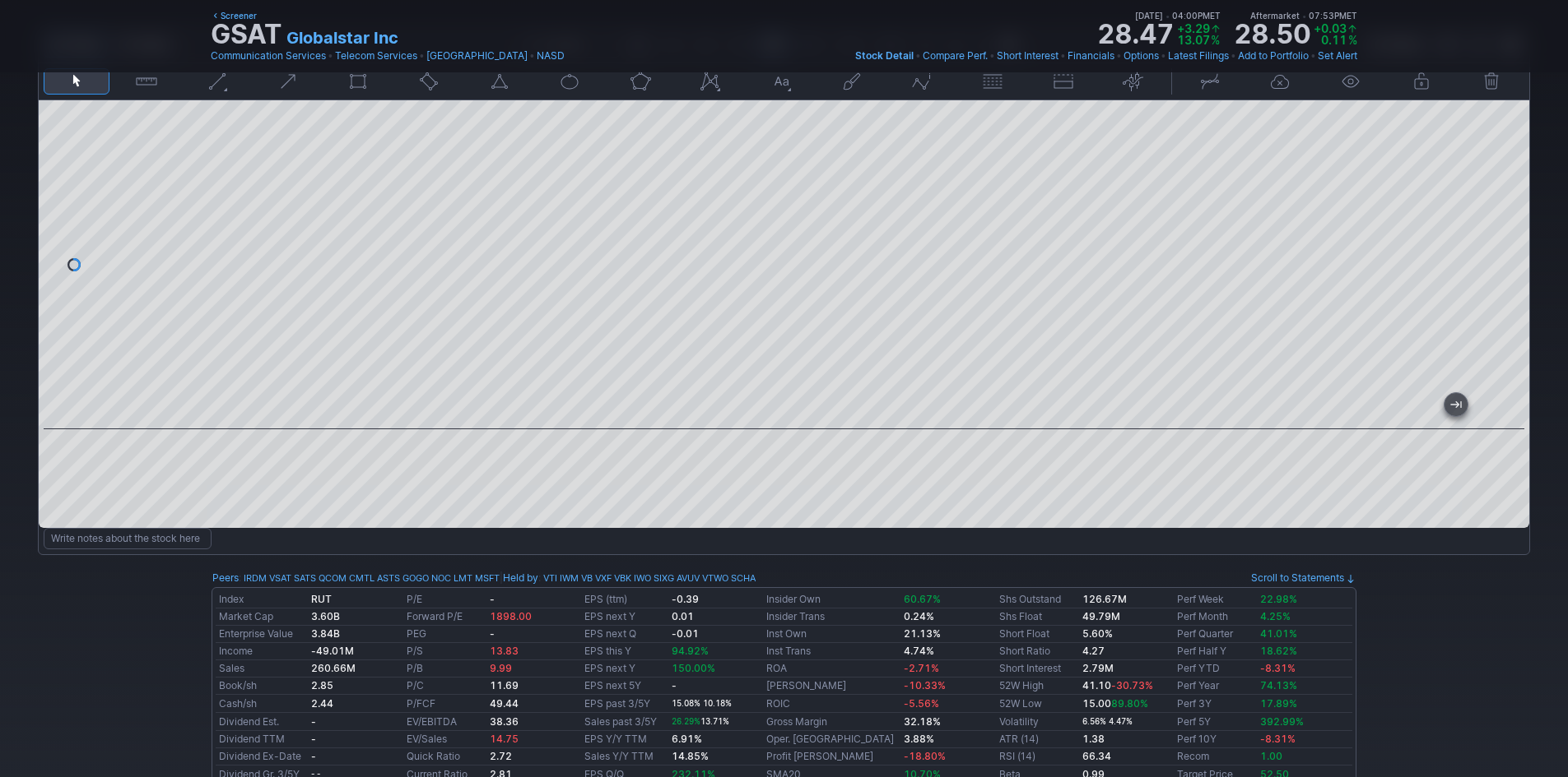
scroll to position [164, 0]
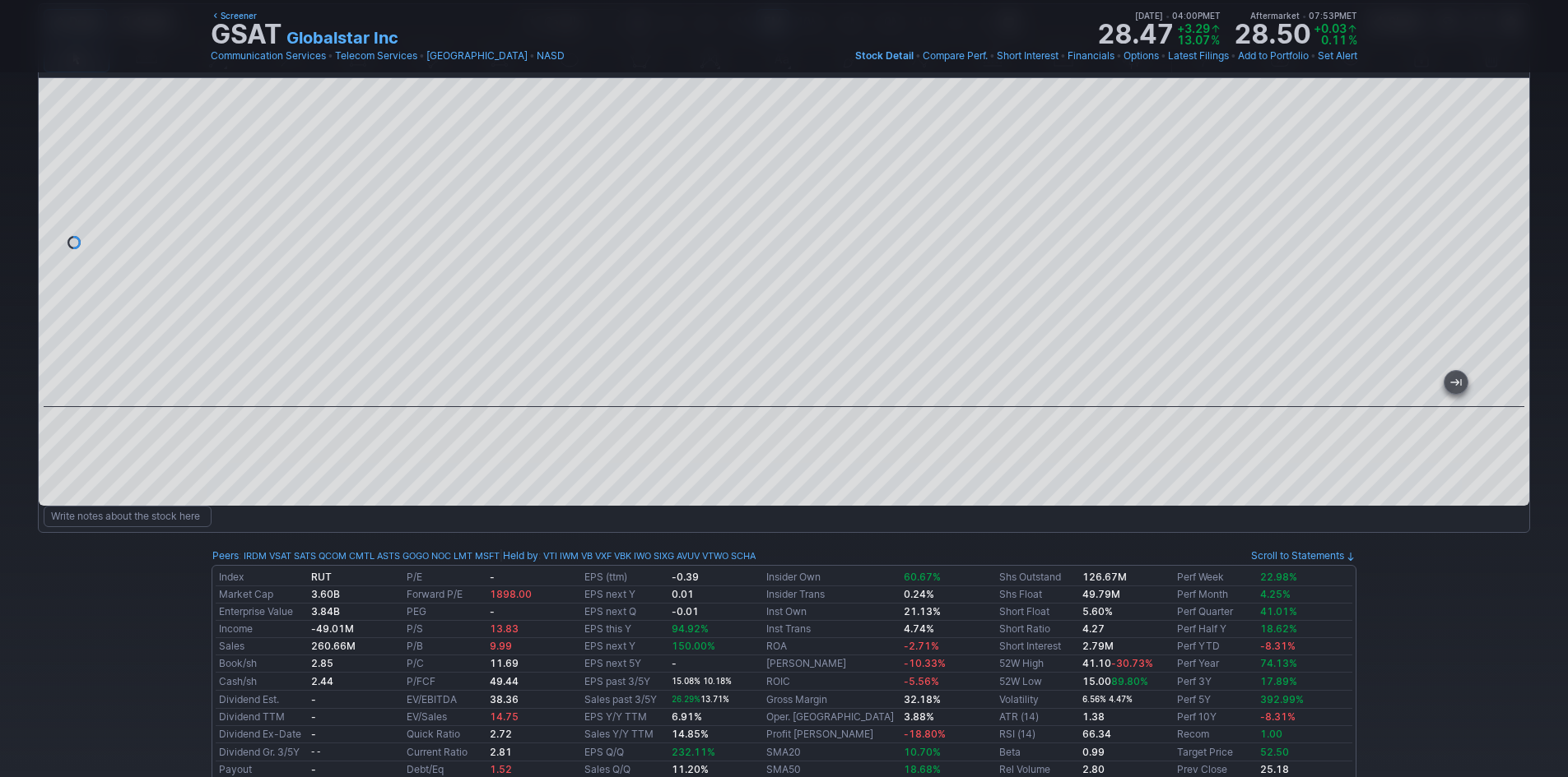
drag, startPoint x: 1161, startPoint y: 391, endPoint x: -1010, endPoint y: -50, distance: 2215.3
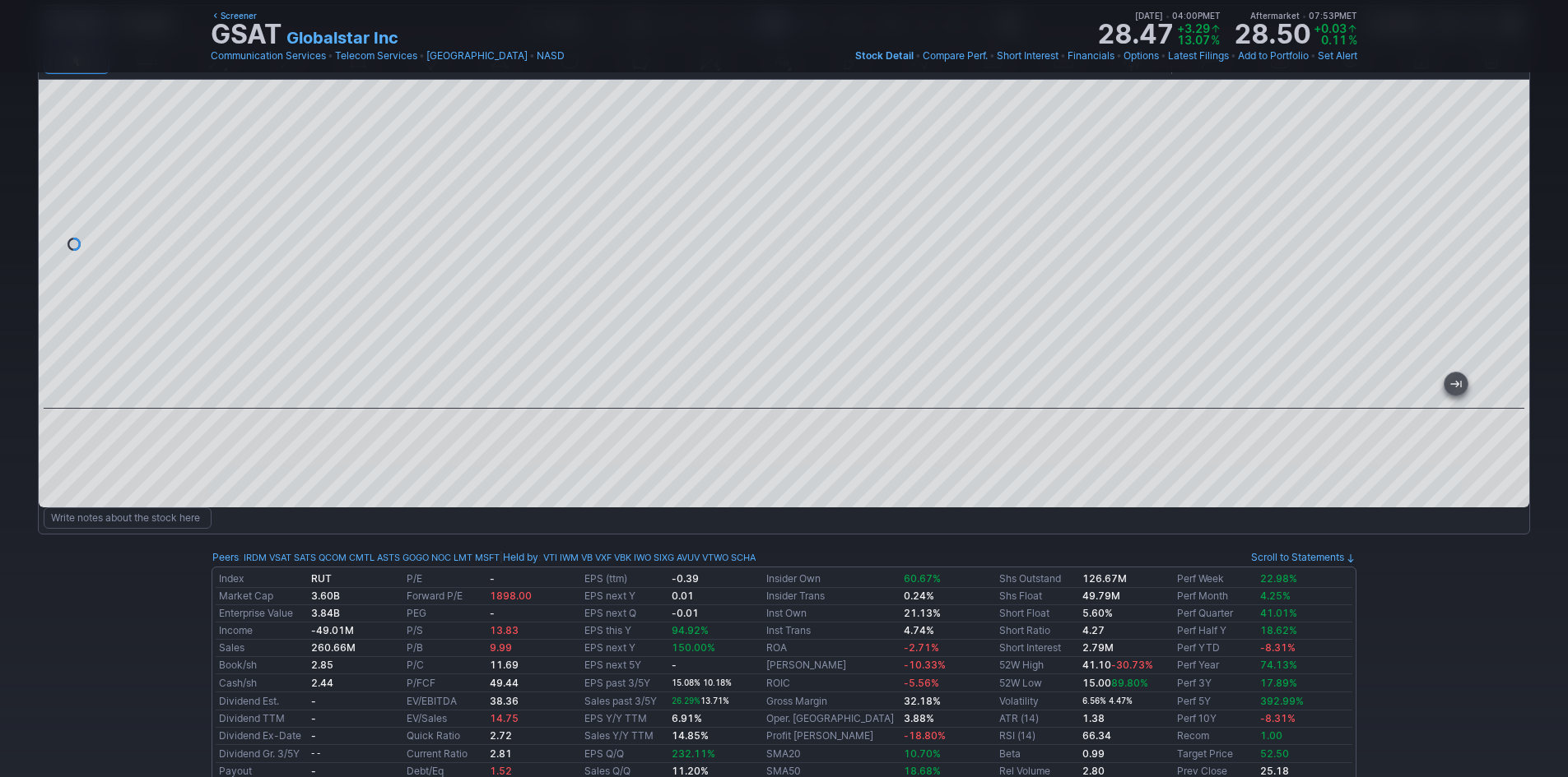
scroll to position [0, 0]
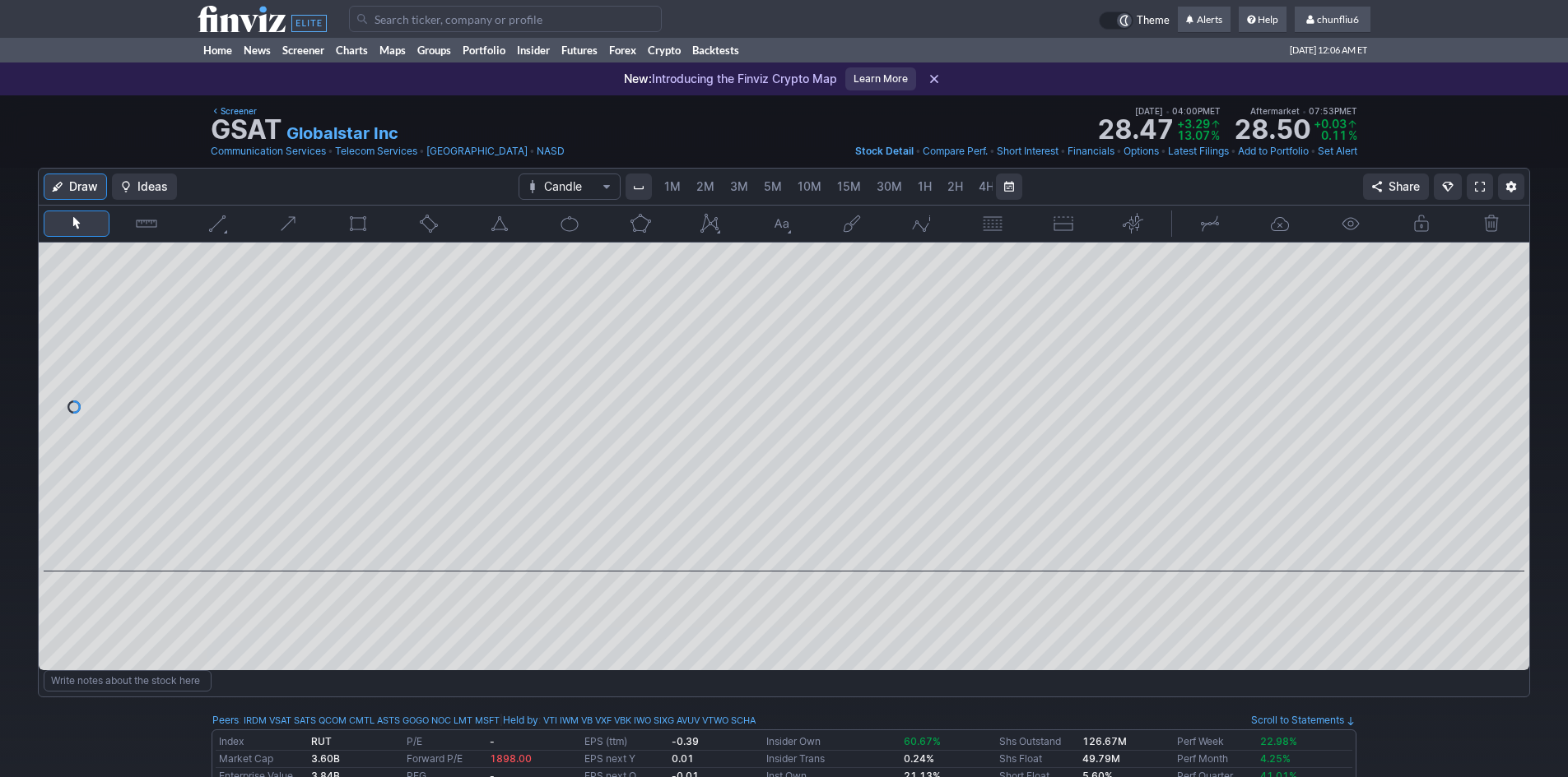
scroll to position [0, 89]
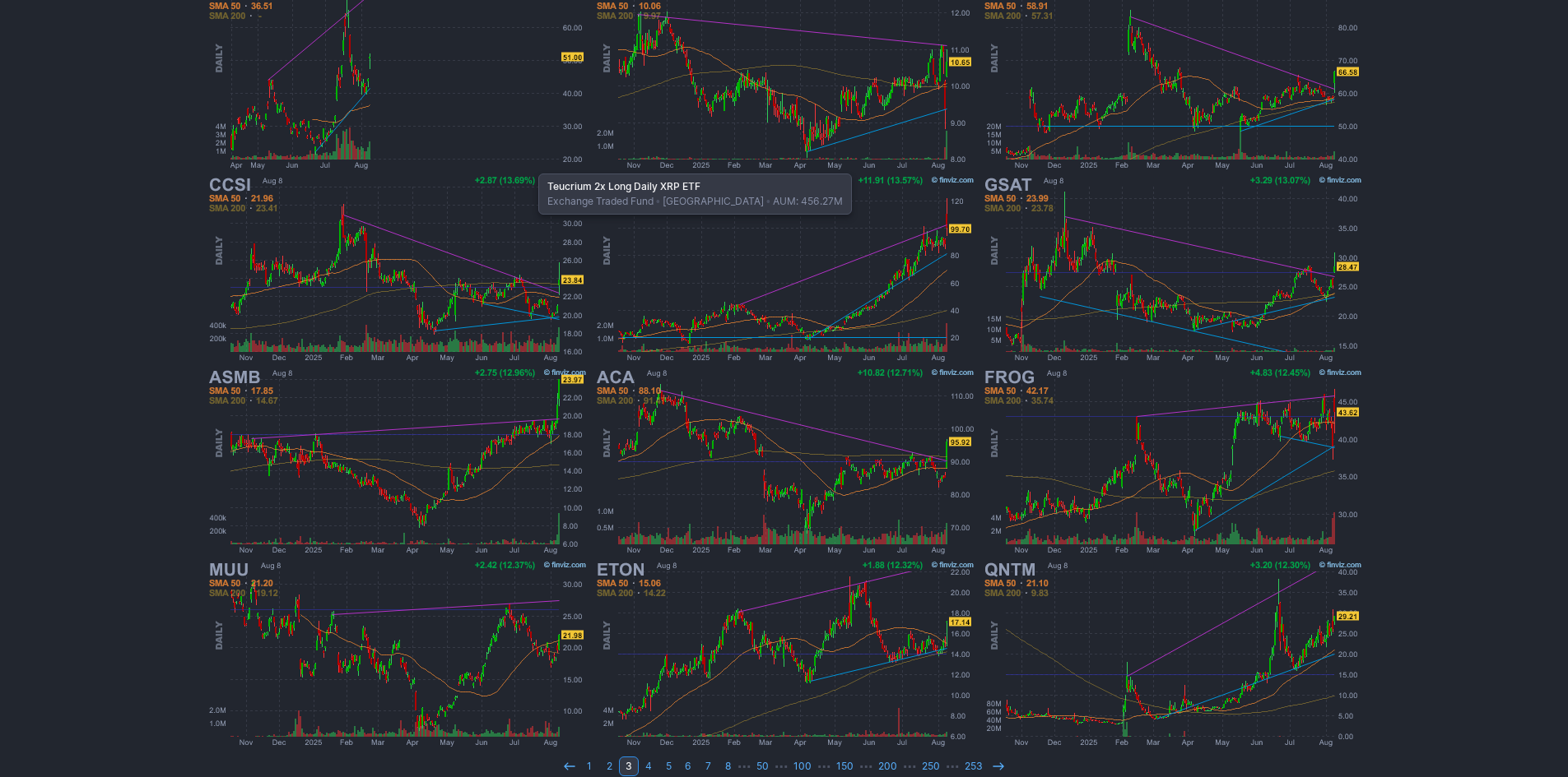
scroll to position [338, 0]
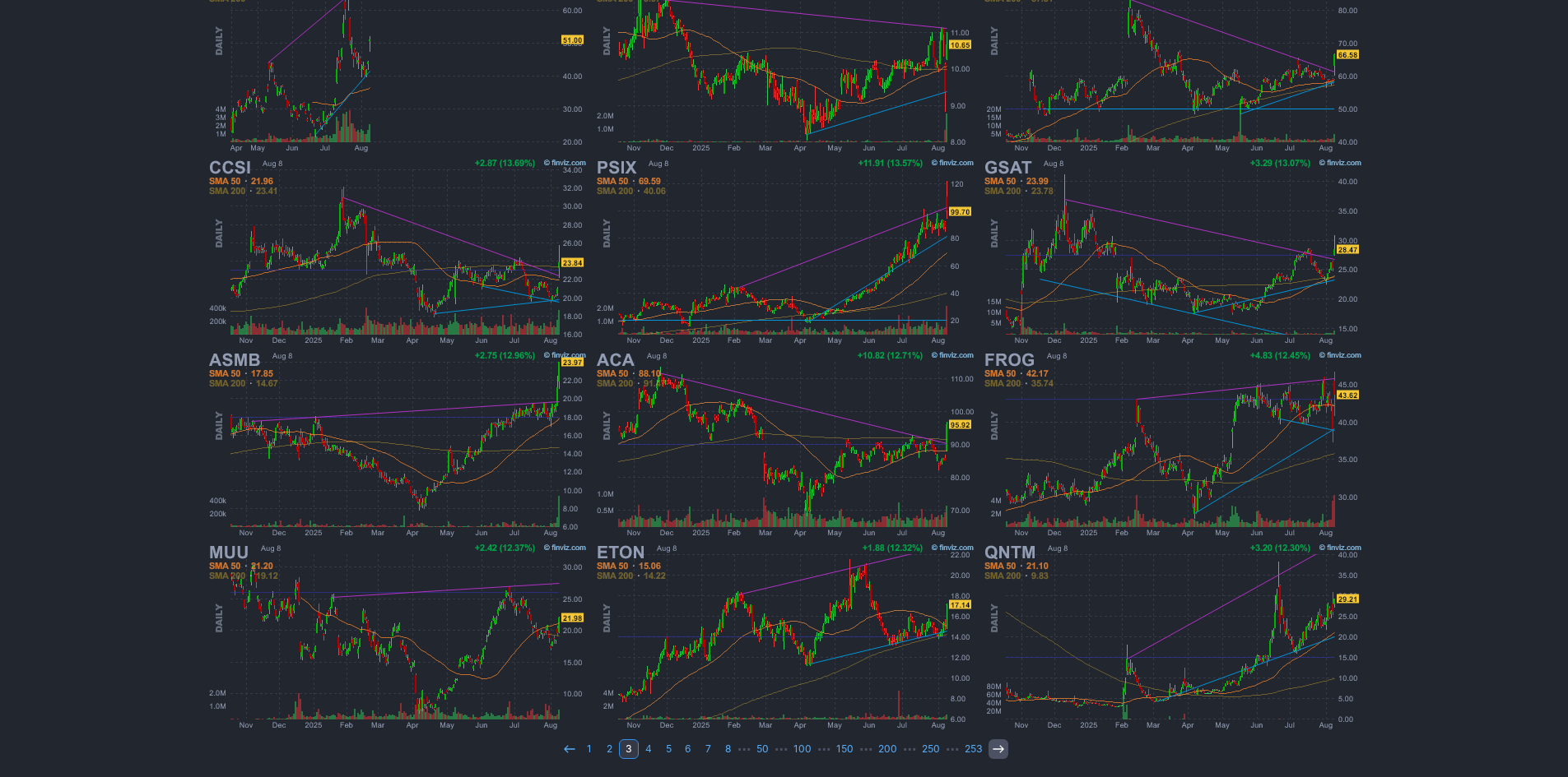
click at [995, 745] on icon at bounding box center [998, 749] width 13 height 13
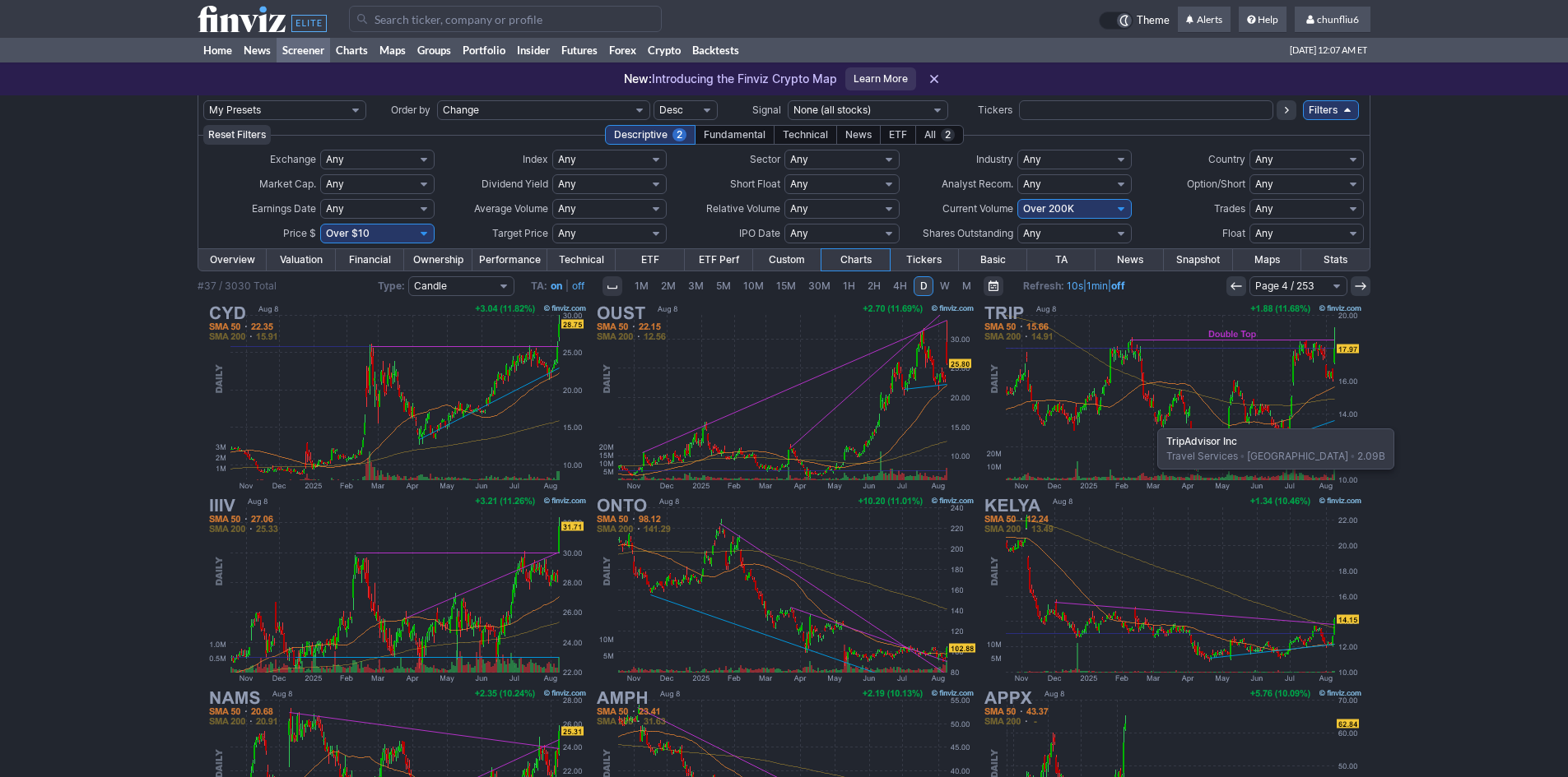
click at [1149, 420] on img at bounding box center [1172, 397] width 385 height 192
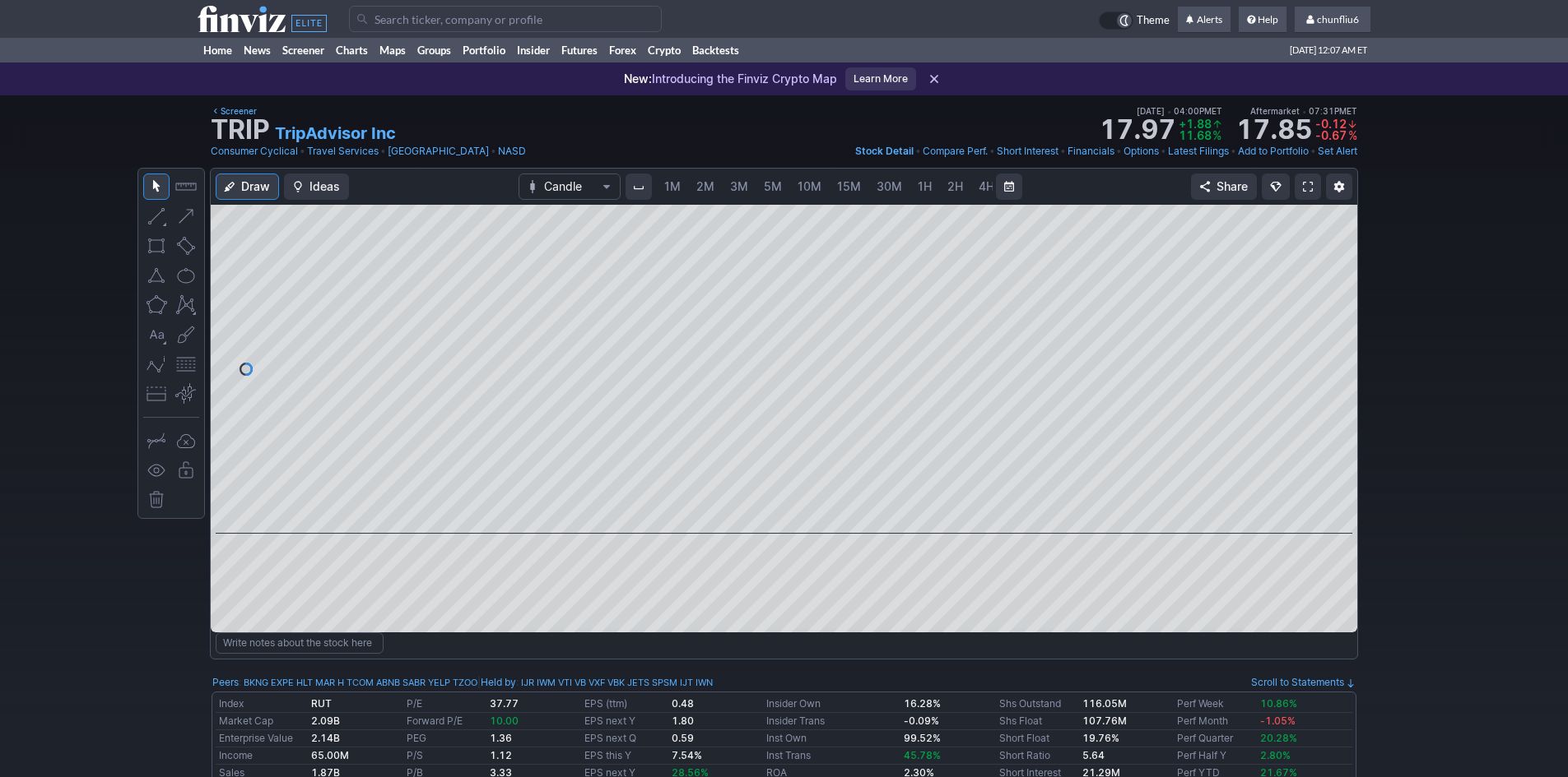
scroll to position [0, 89]
click at [686, 182] on span "5M" at bounding box center [684, 186] width 18 height 14
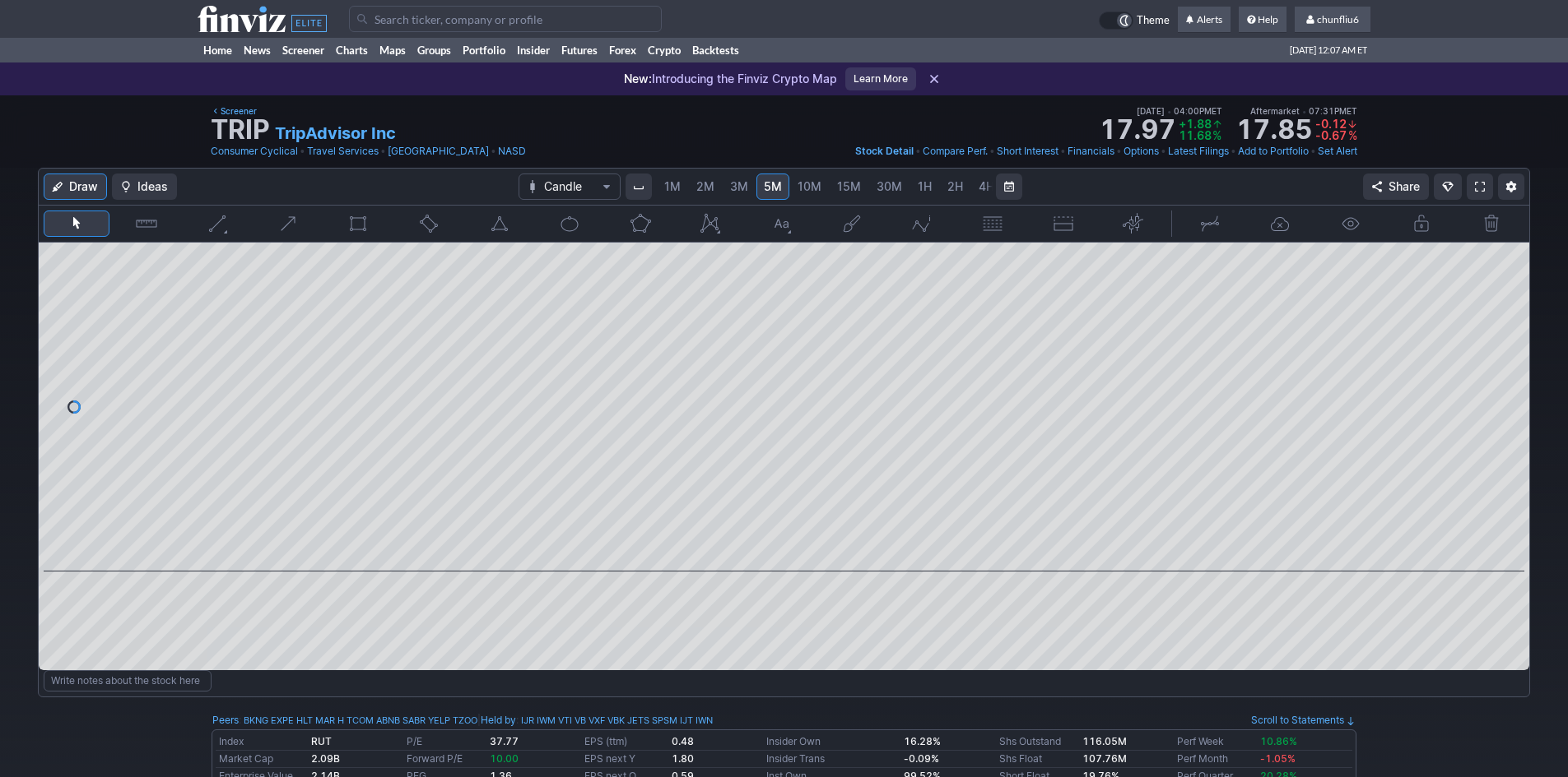
click at [673, 190] on span "1M" at bounding box center [672, 186] width 17 height 14
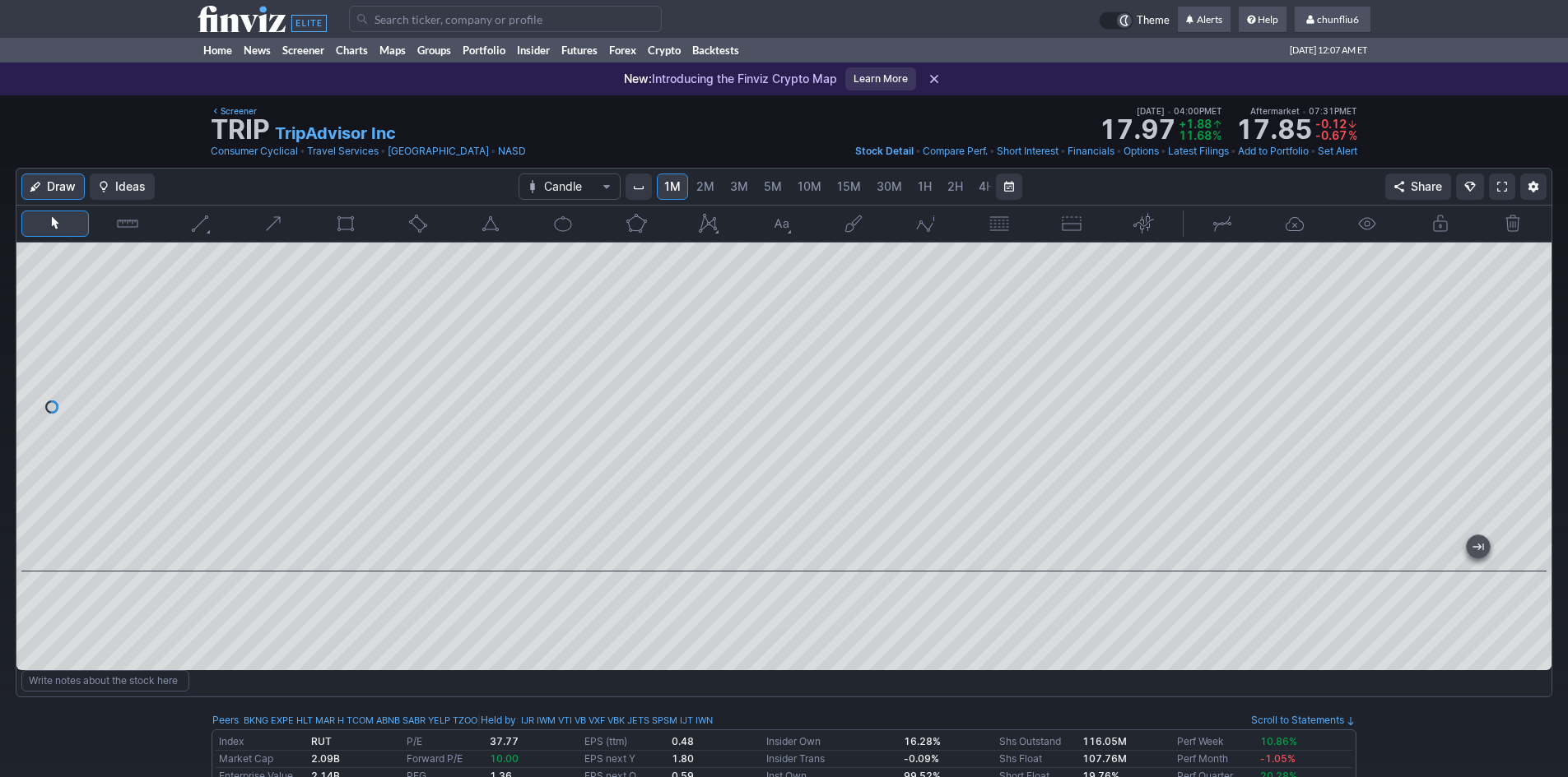
click at [765, 187] on span "5M" at bounding box center [773, 186] width 18 height 14
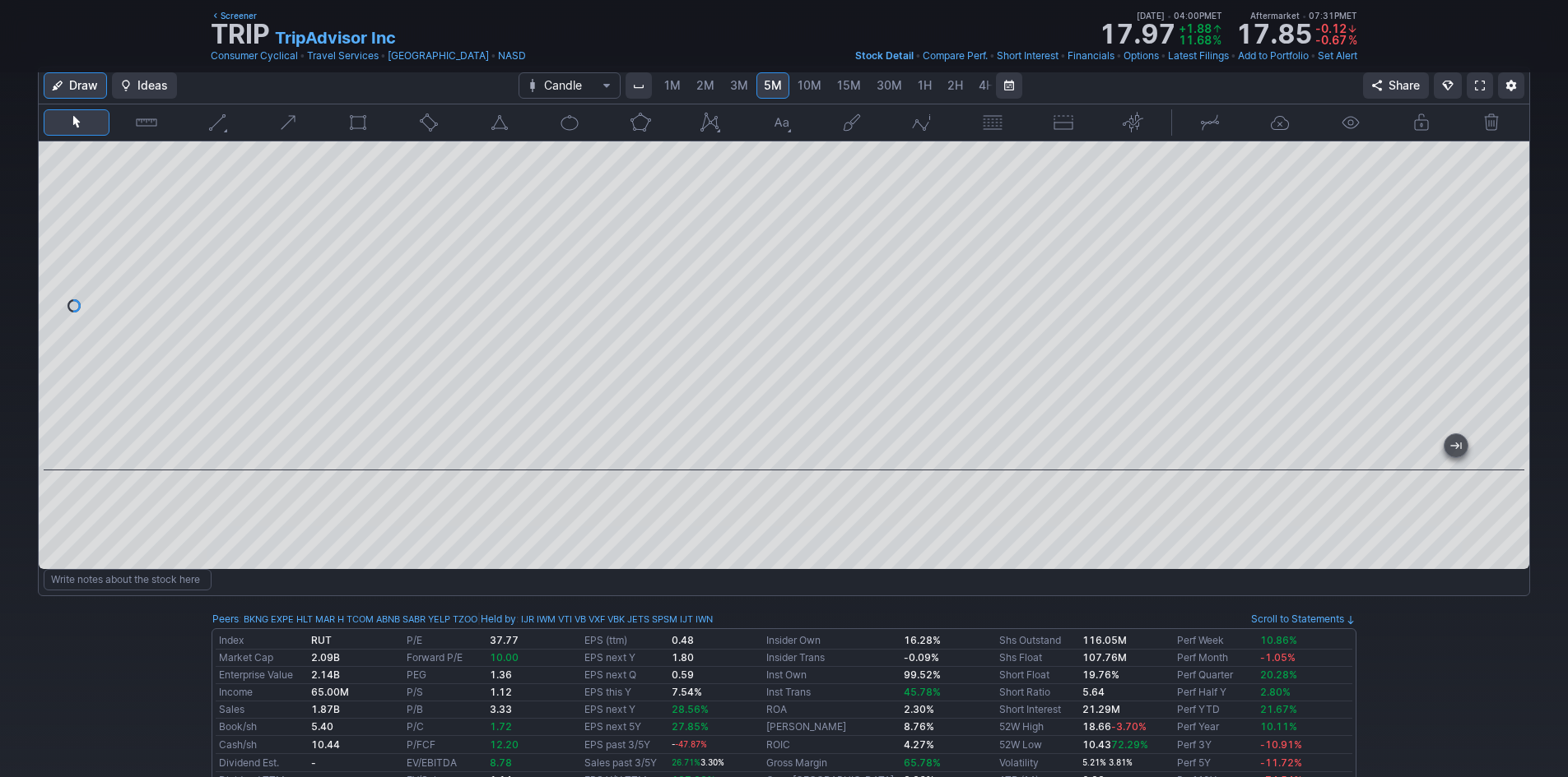
scroll to position [82, 0]
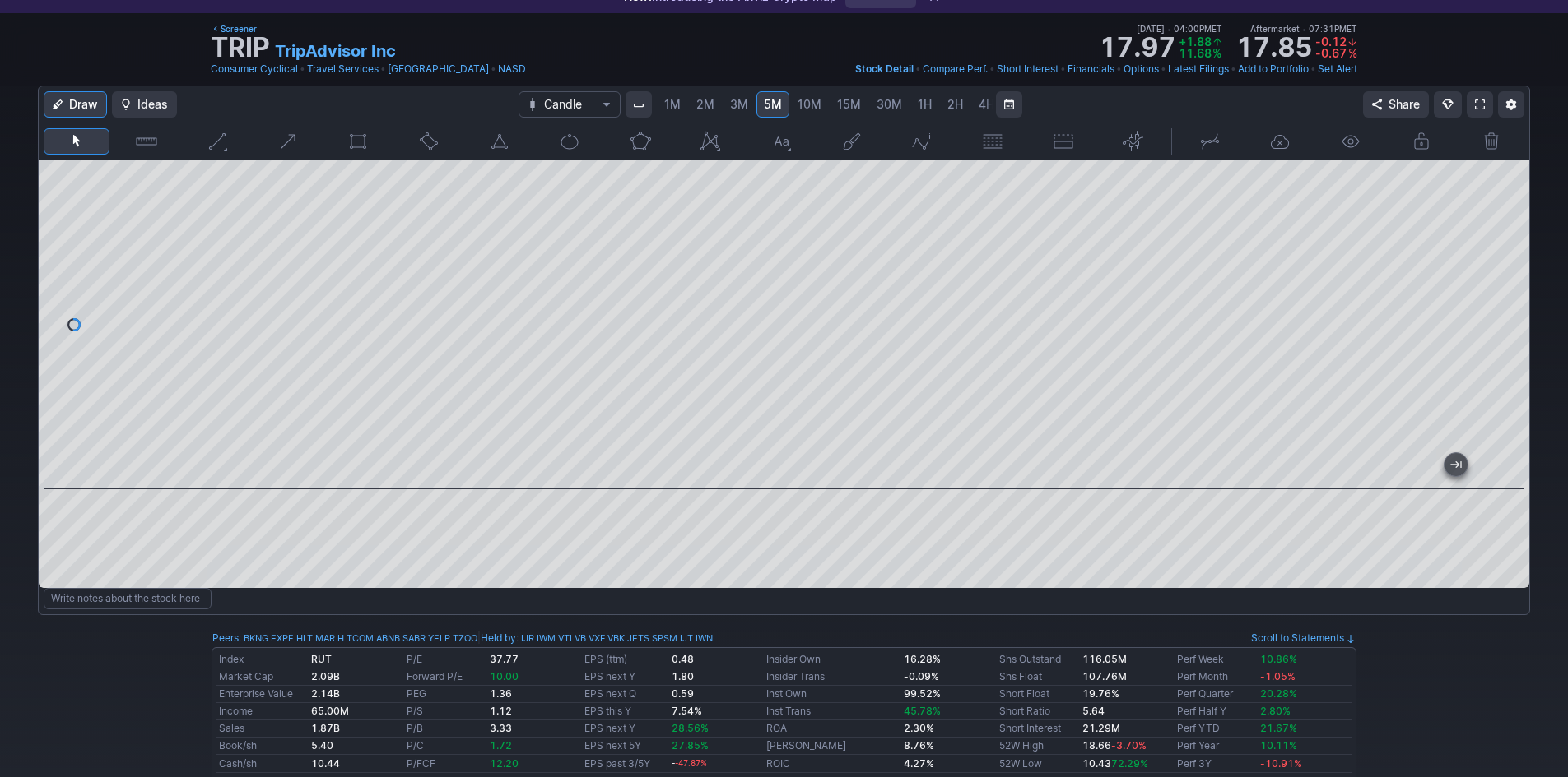
click at [563, 382] on div at bounding box center [784, 325] width 1490 height 329
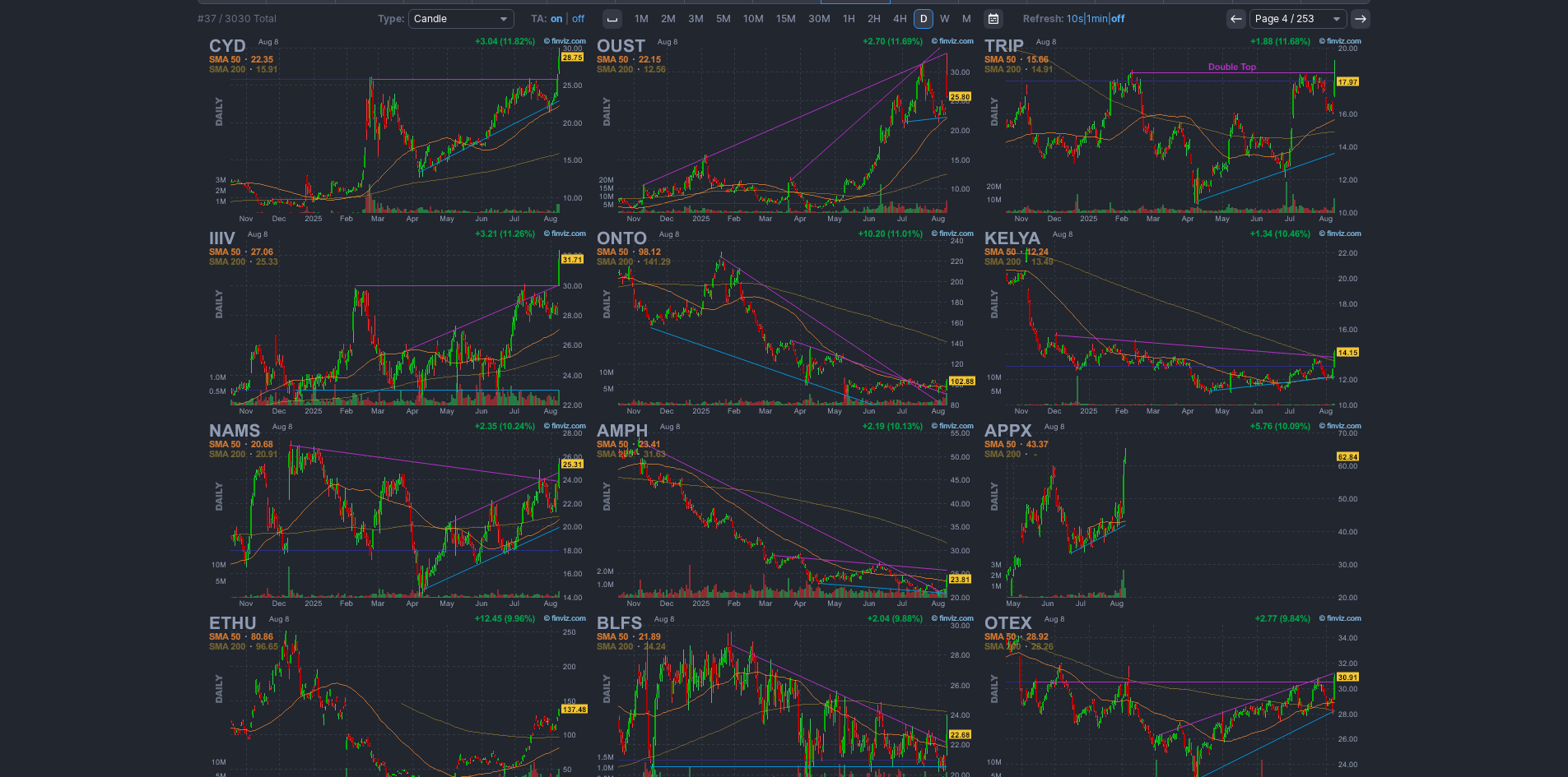
scroll to position [338, 0]
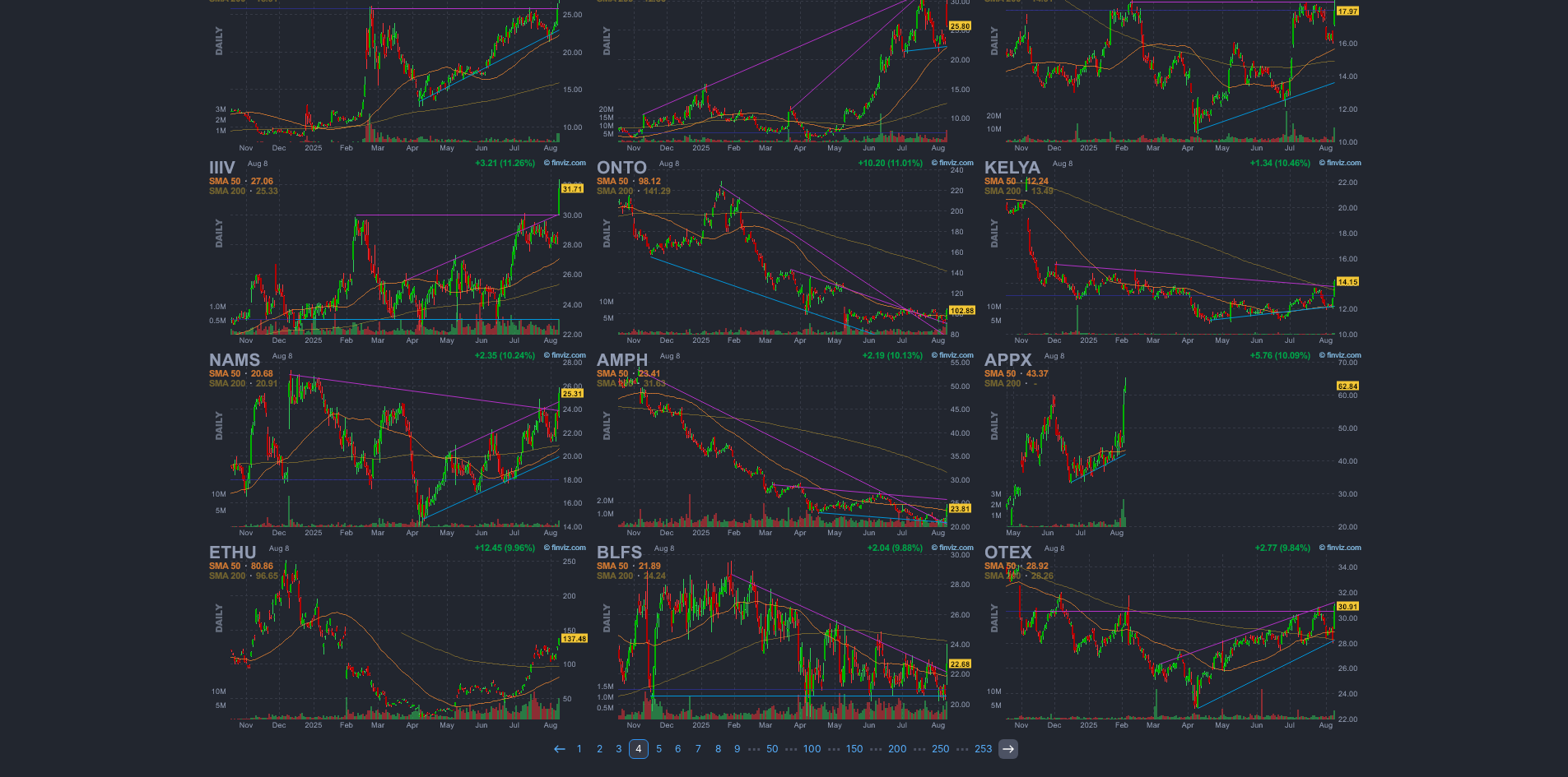
click at [1008, 748] on use at bounding box center [1008, 749] width 11 height 7
click at [1008, 751] on use at bounding box center [1008, 749] width 11 height 7
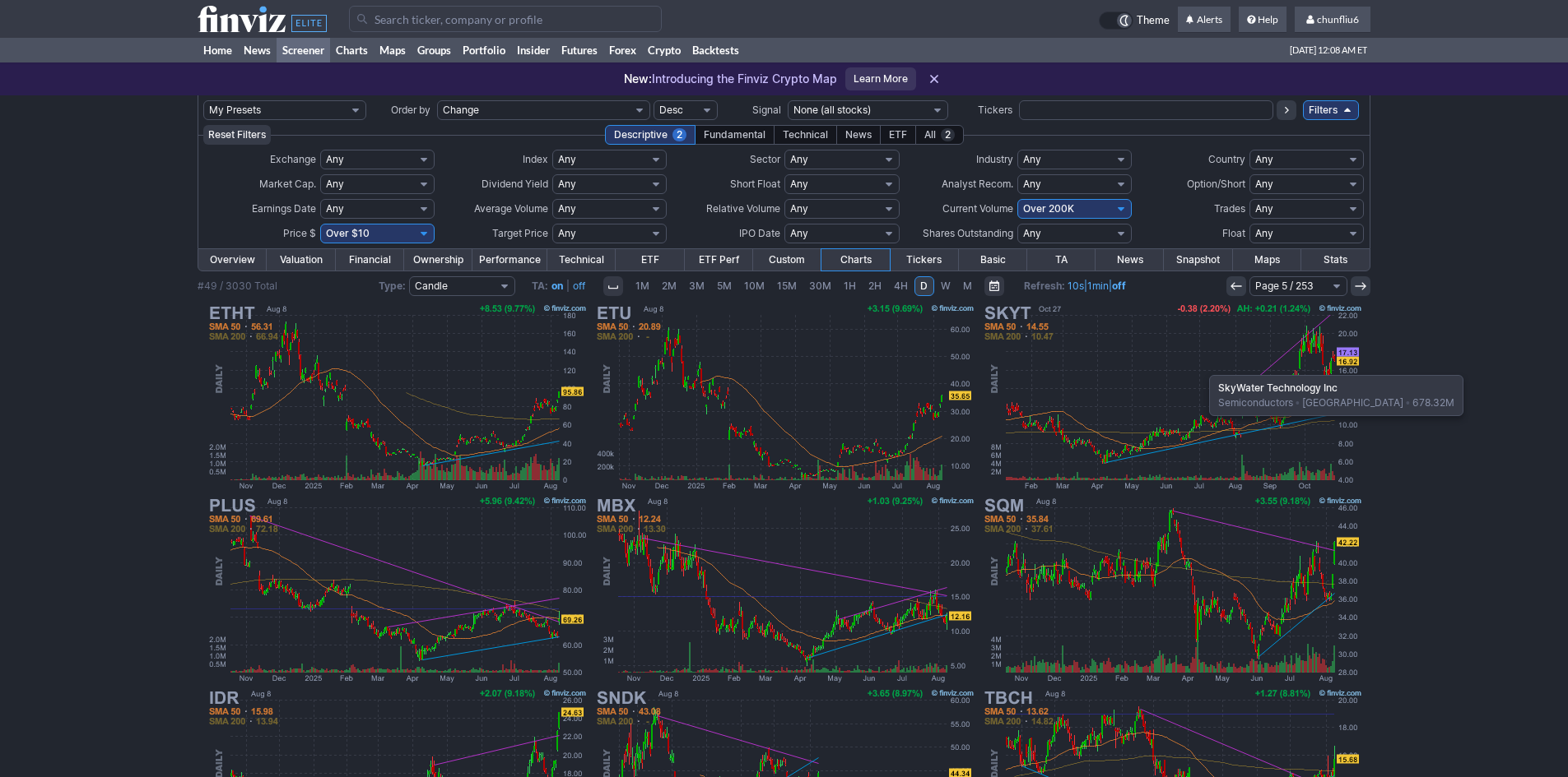
click at [1201, 367] on img at bounding box center [1172, 397] width 385 height 192
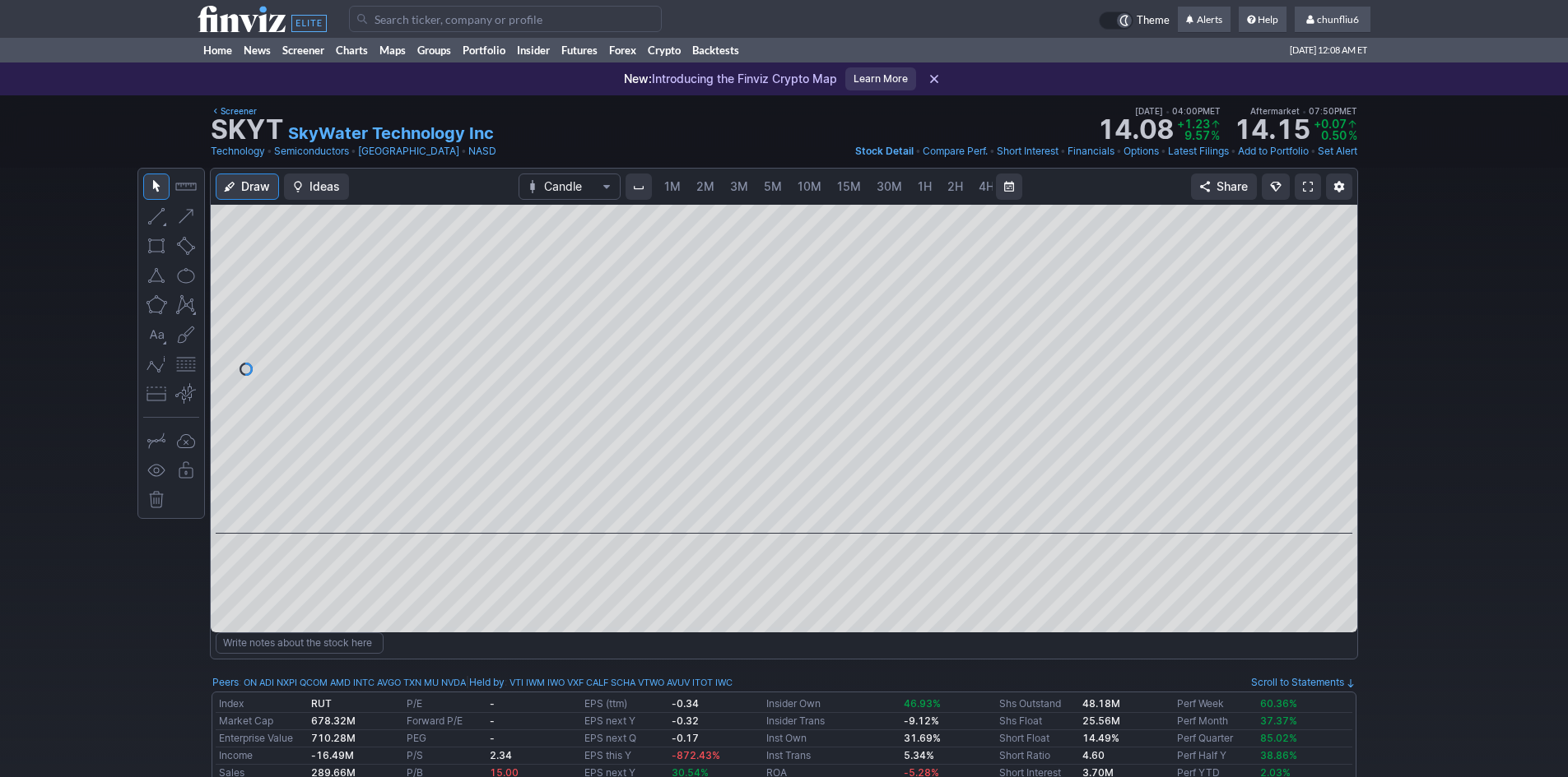
scroll to position [0, 89]
click at [1307, 178] on link at bounding box center [1308, 187] width 27 height 26
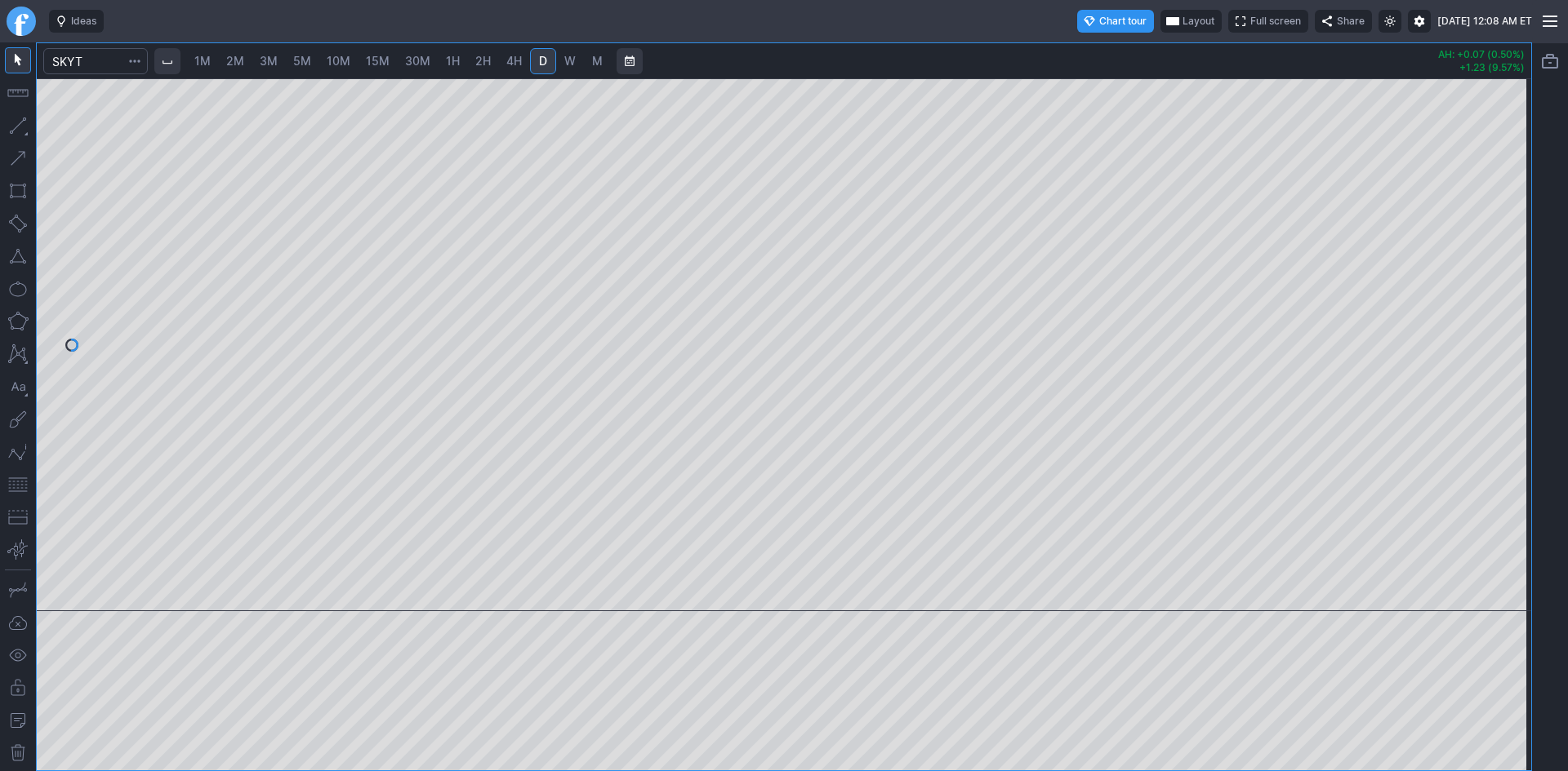
click at [303, 60] on span "5M" at bounding box center [302, 60] width 18 height 14
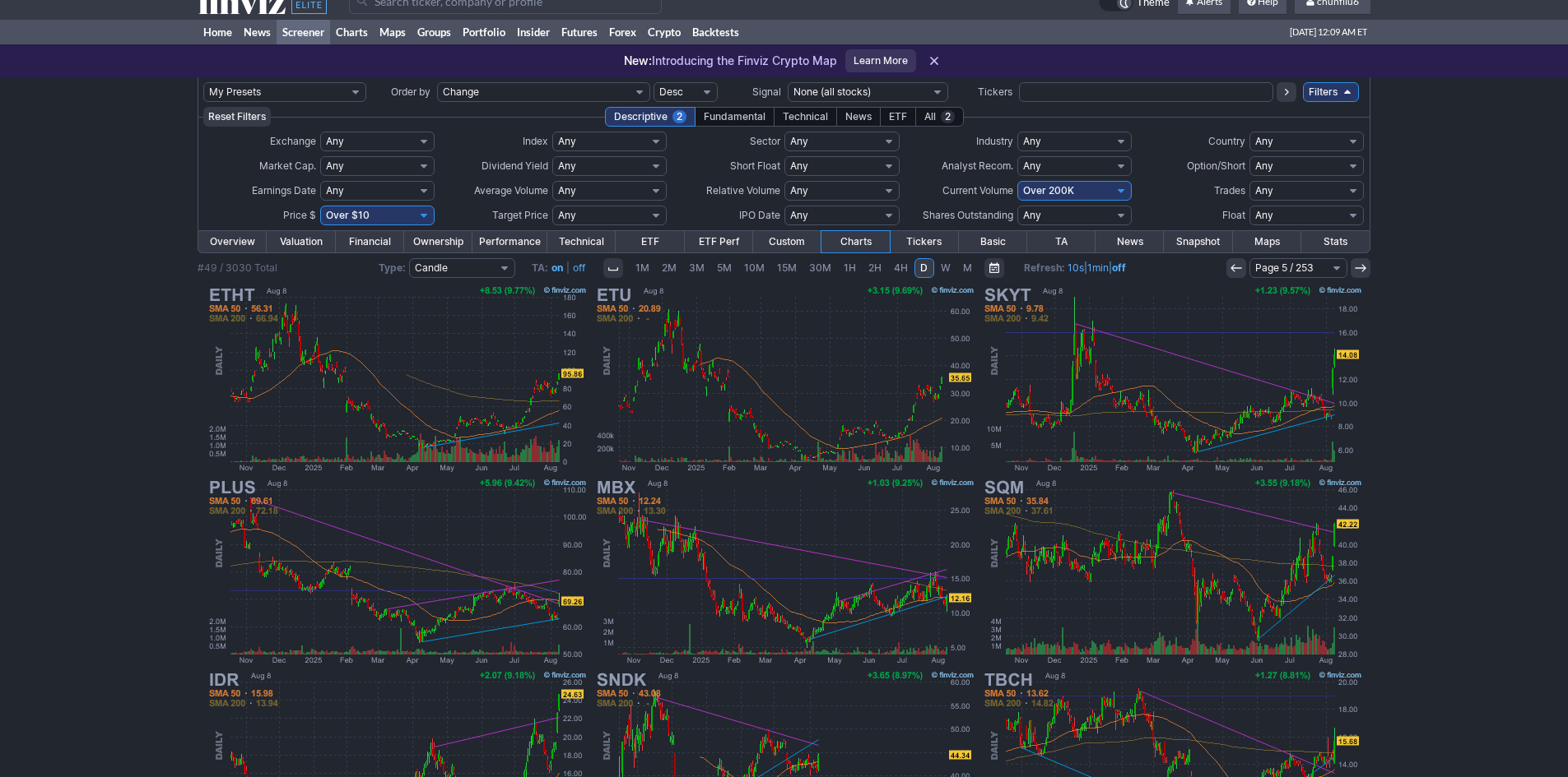
scroll to position [9, 0]
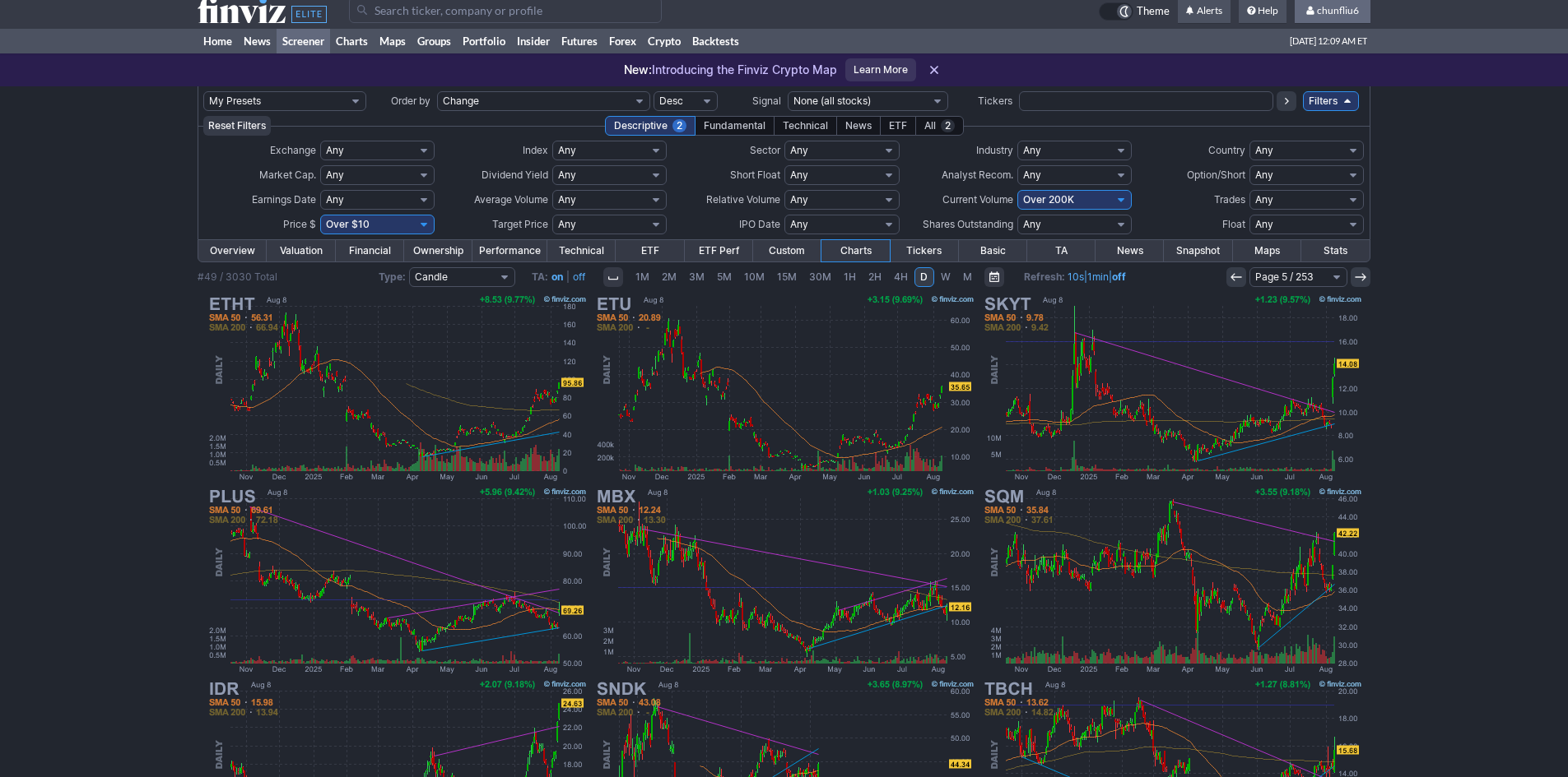
click at [1335, 13] on span "chunfliu6" at bounding box center [1338, 11] width 42 height 12
click at [1314, 112] on link "Sign Out" at bounding box center [1324, 113] width 92 height 26
